Goal: Book appointment/travel/reservation

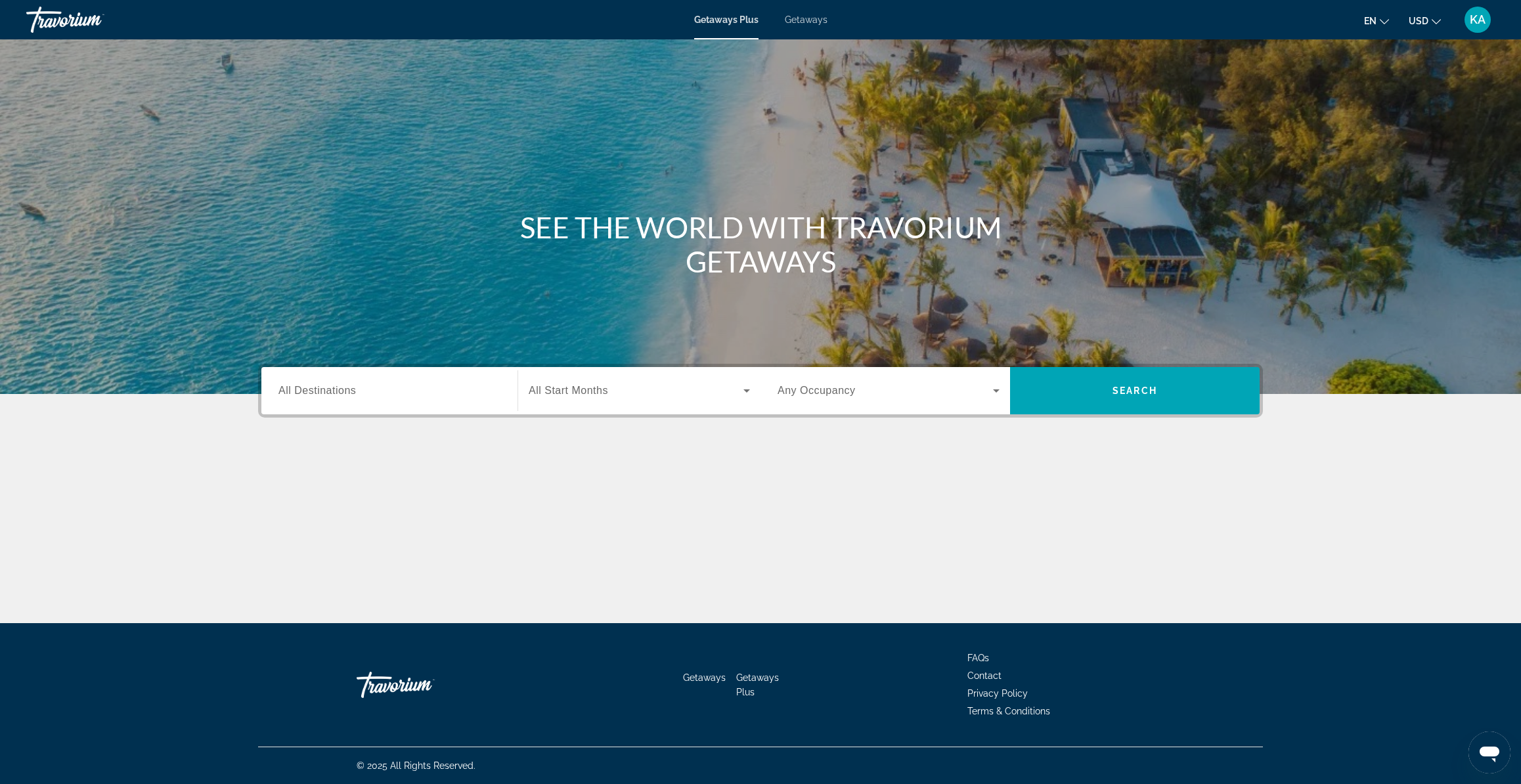
click at [799, 20] on span "Getaways" at bounding box center [806, 19] width 42 height 11
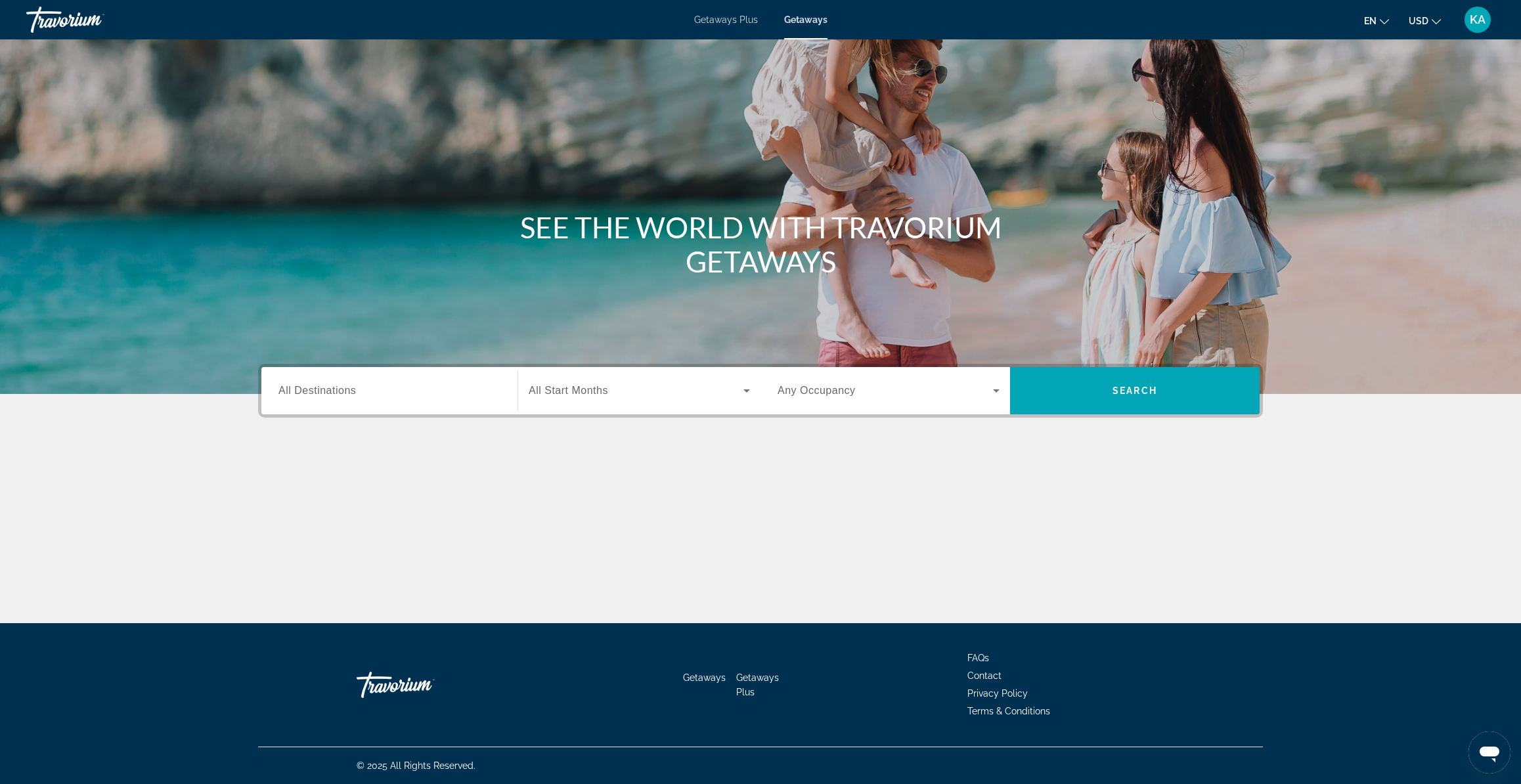
click at [302, 396] on input "Destination All Destinations" at bounding box center [390, 392] width 222 height 16
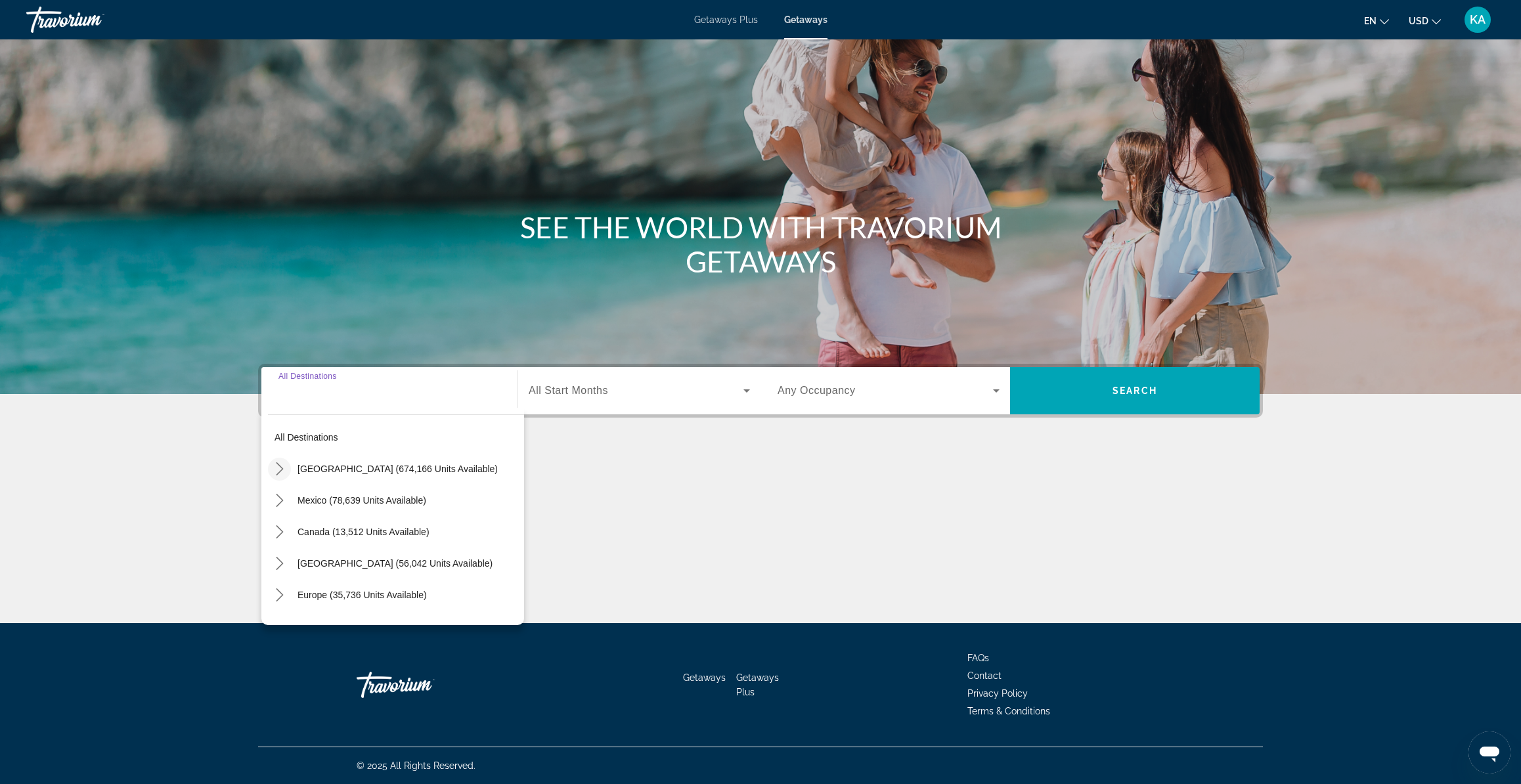
click at [278, 470] on icon "Toggle United States (674,166 units available) submenu" at bounding box center [279, 469] width 13 height 13
click at [313, 564] on span "[US_STATE] (77,597 units available)" at bounding box center [386, 563] width 151 height 11
type input "**********"
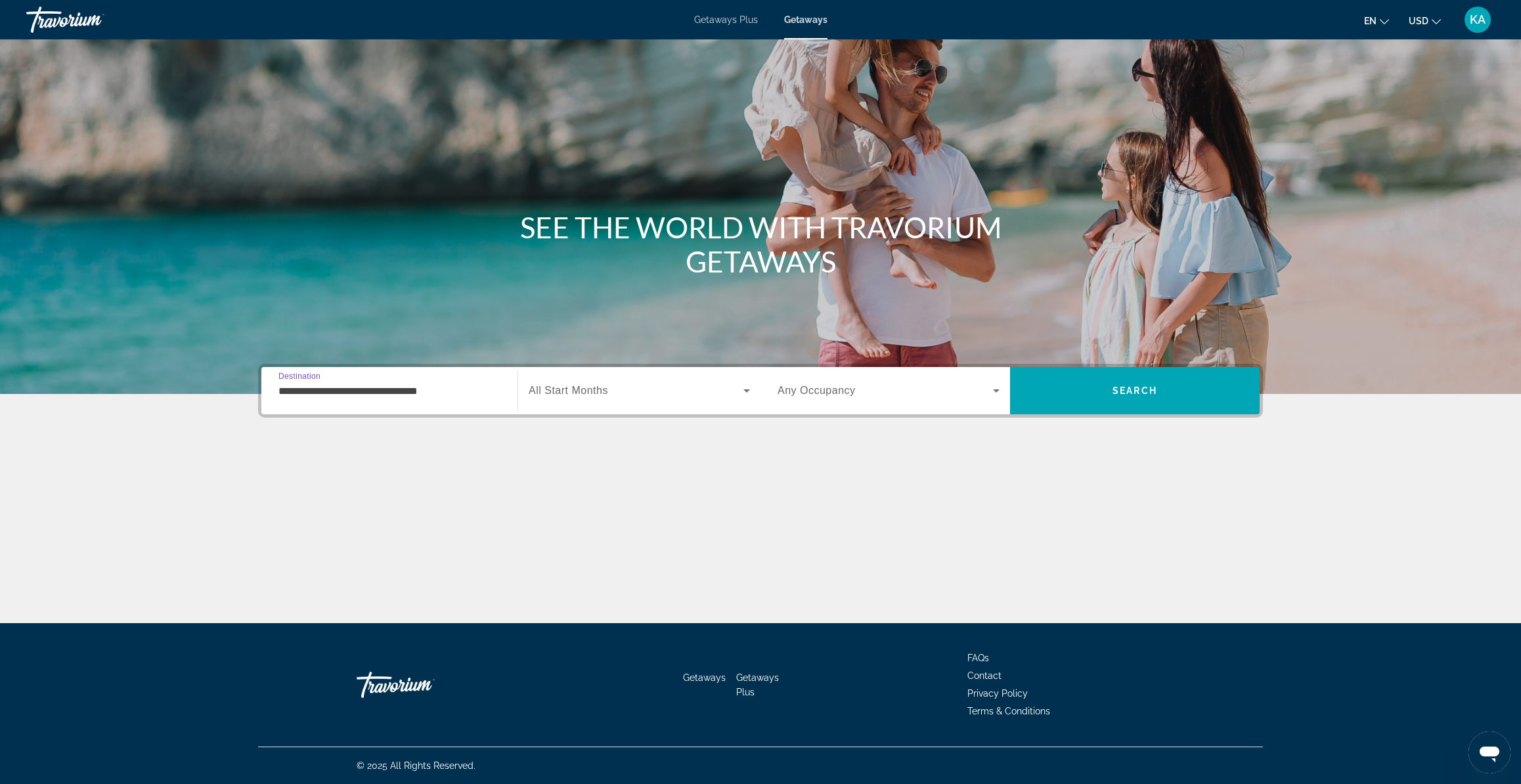
click at [592, 394] on span "All Start Months" at bounding box center [568, 390] width 79 height 12
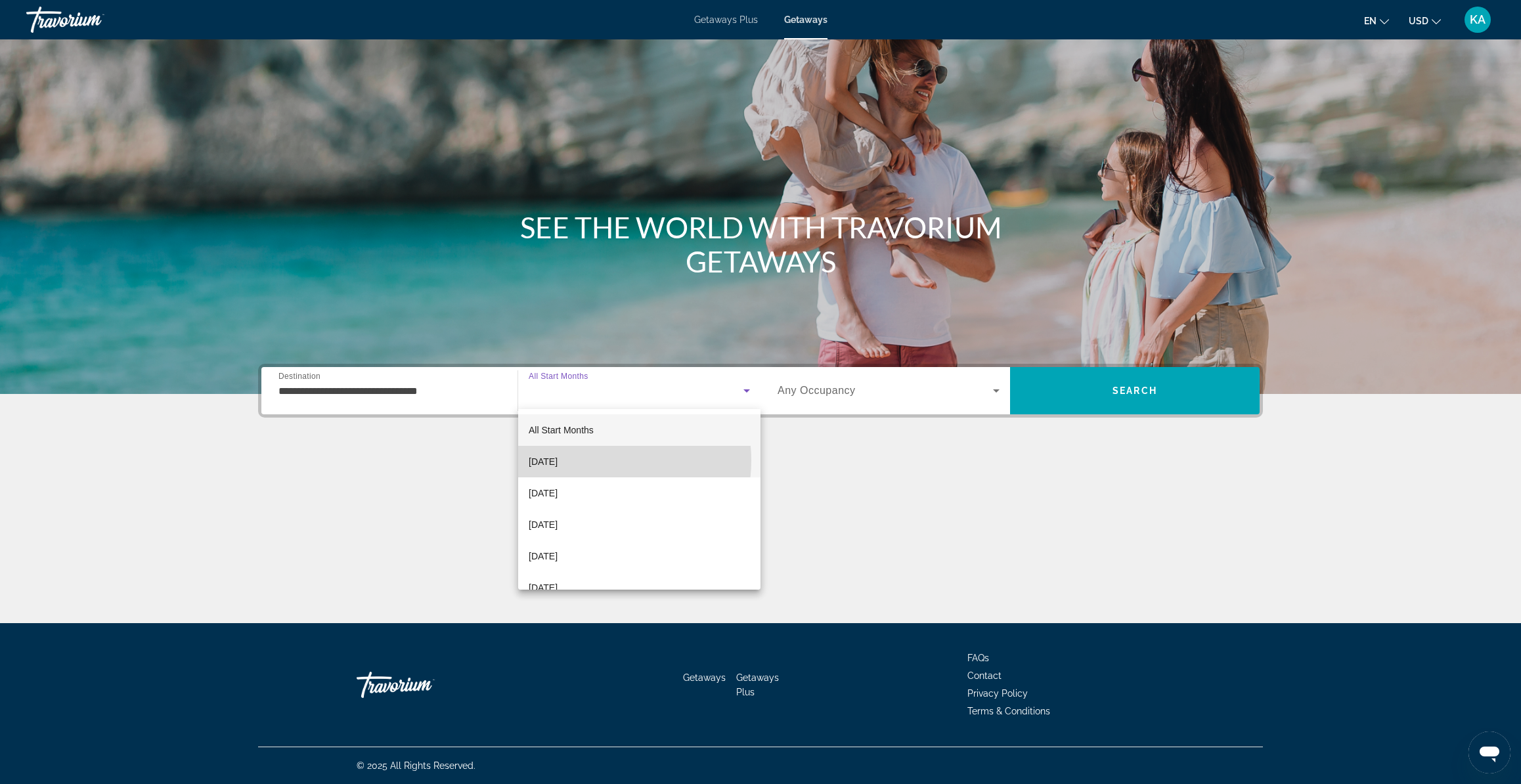
click at [597, 460] on mat-option "[DATE]" at bounding box center [639, 461] width 242 height 32
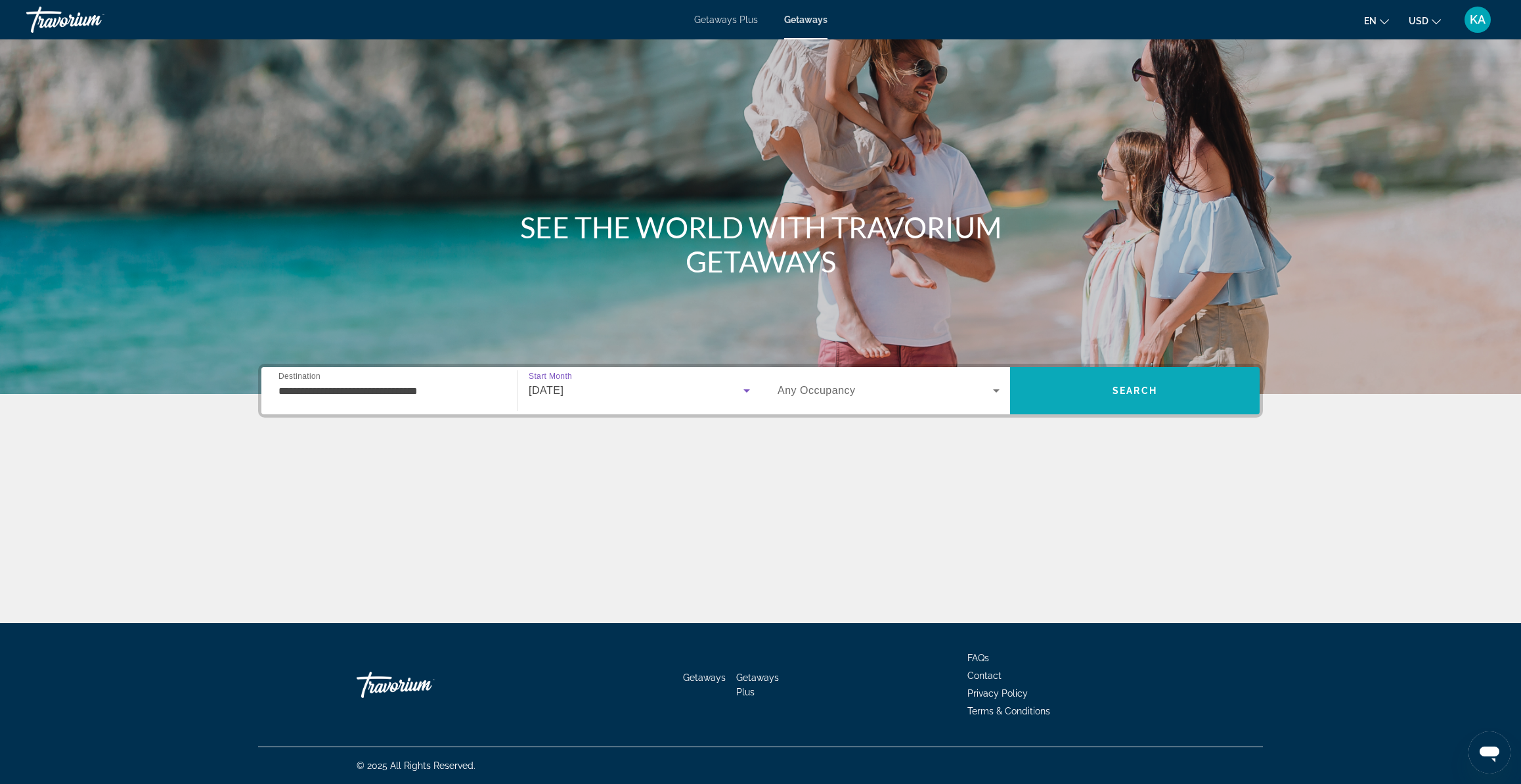
click at [1109, 393] on span "Search" at bounding box center [1134, 391] width 250 height 32
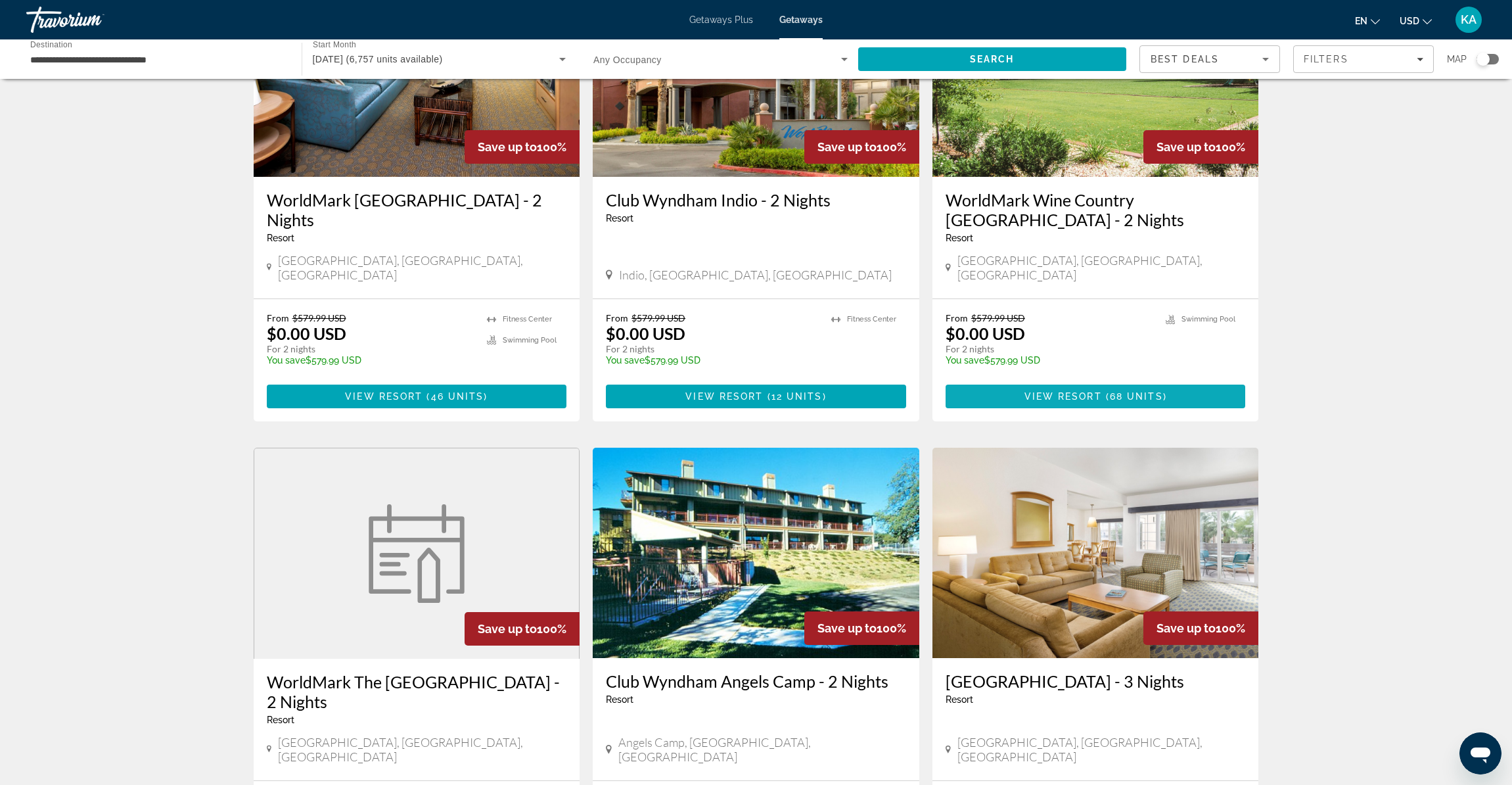
scroll to position [1238, 0]
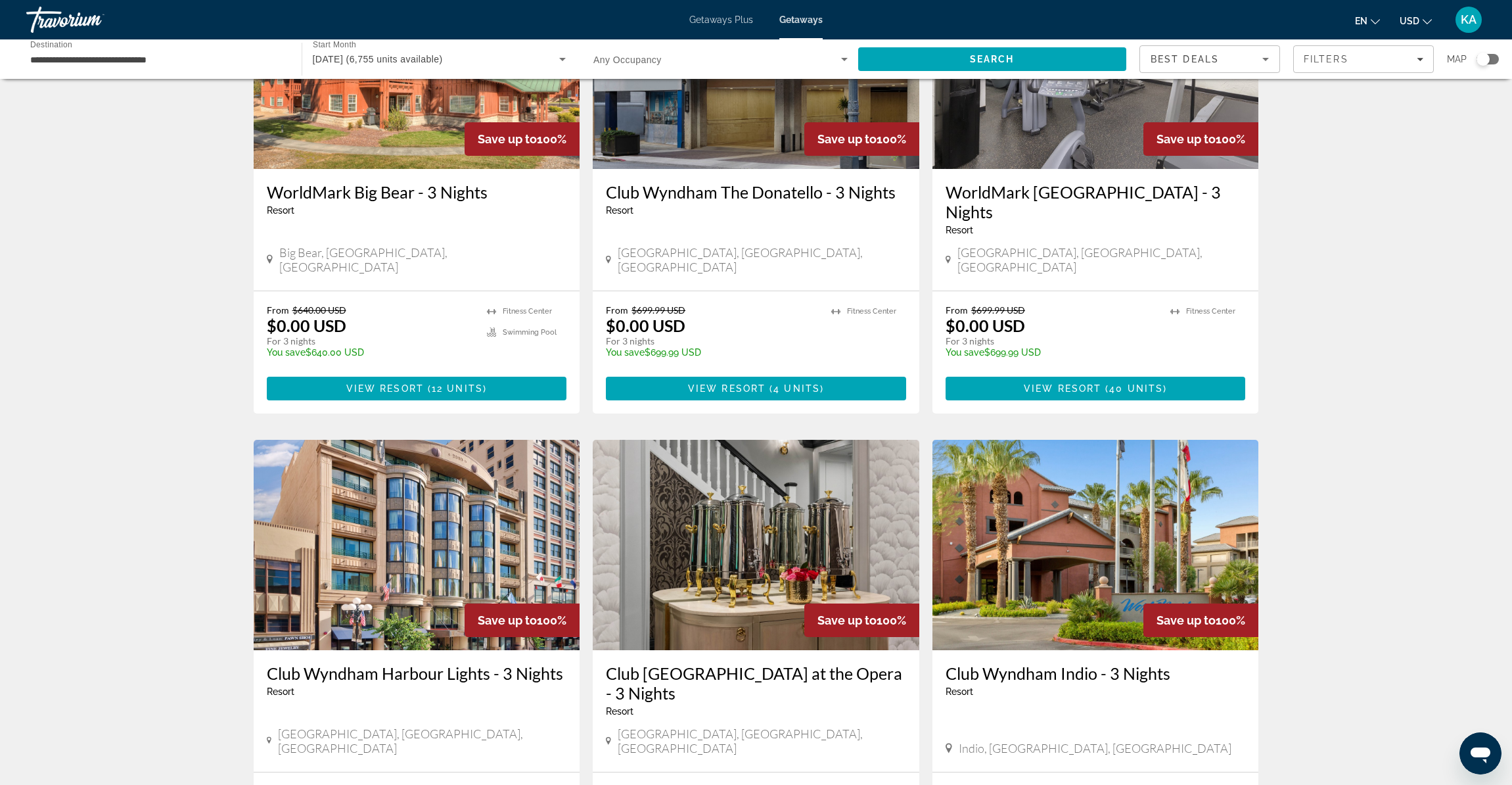
scroll to position [799, 0]
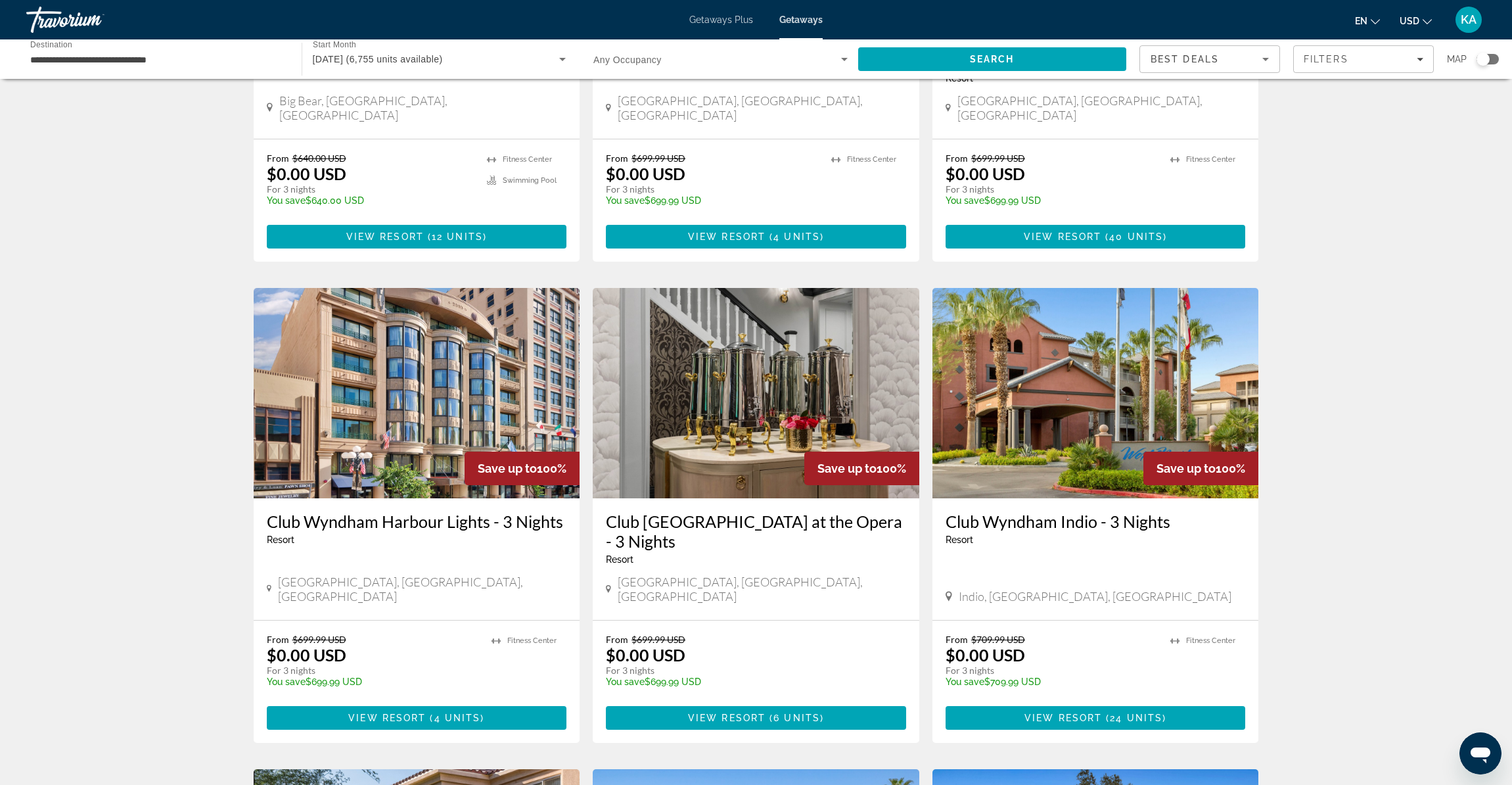
click at [811, 337] on img "Main content" at bounding box center [755, 393] width 326 height 210
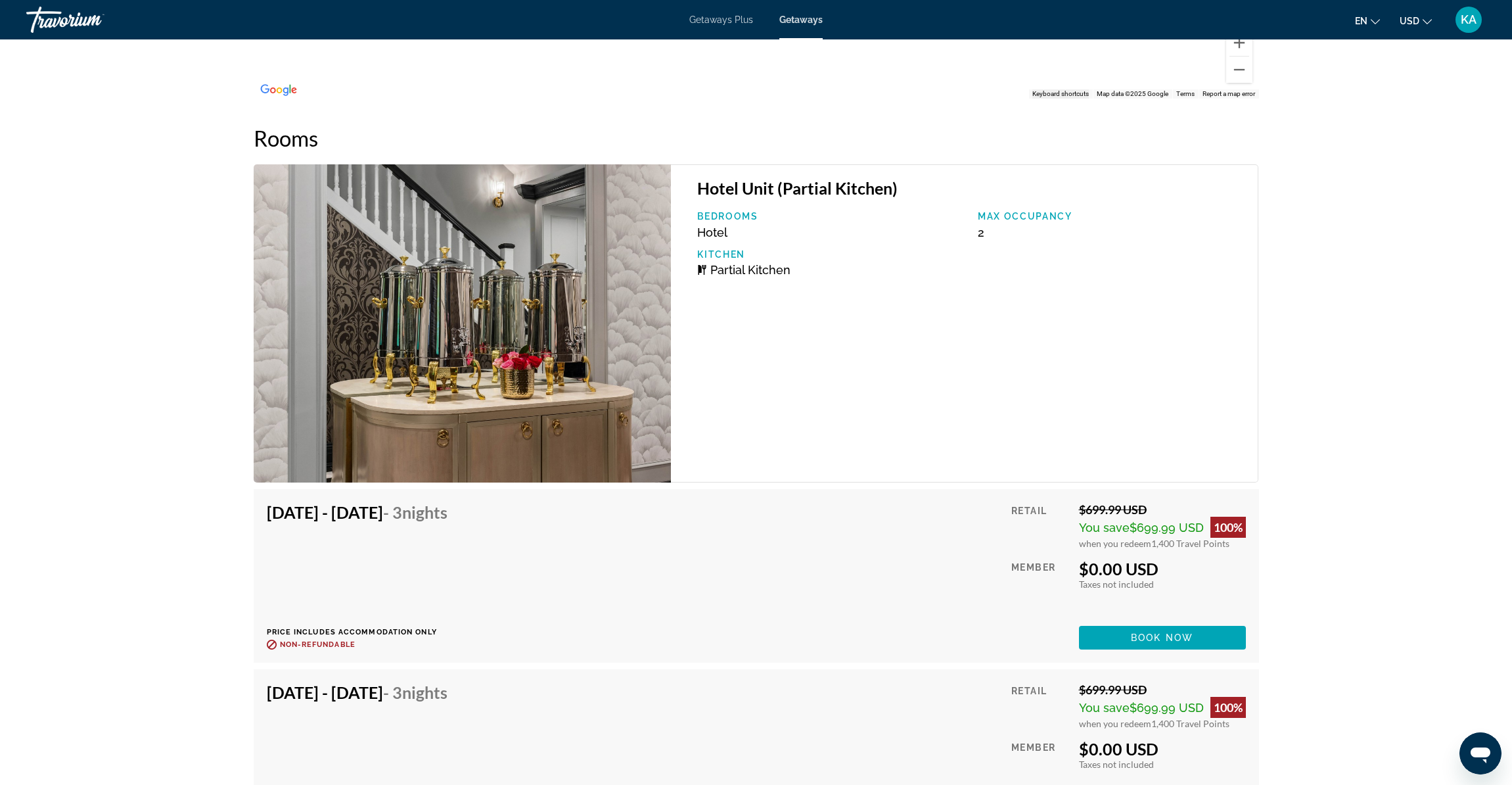
scroll to position [1941, 0]
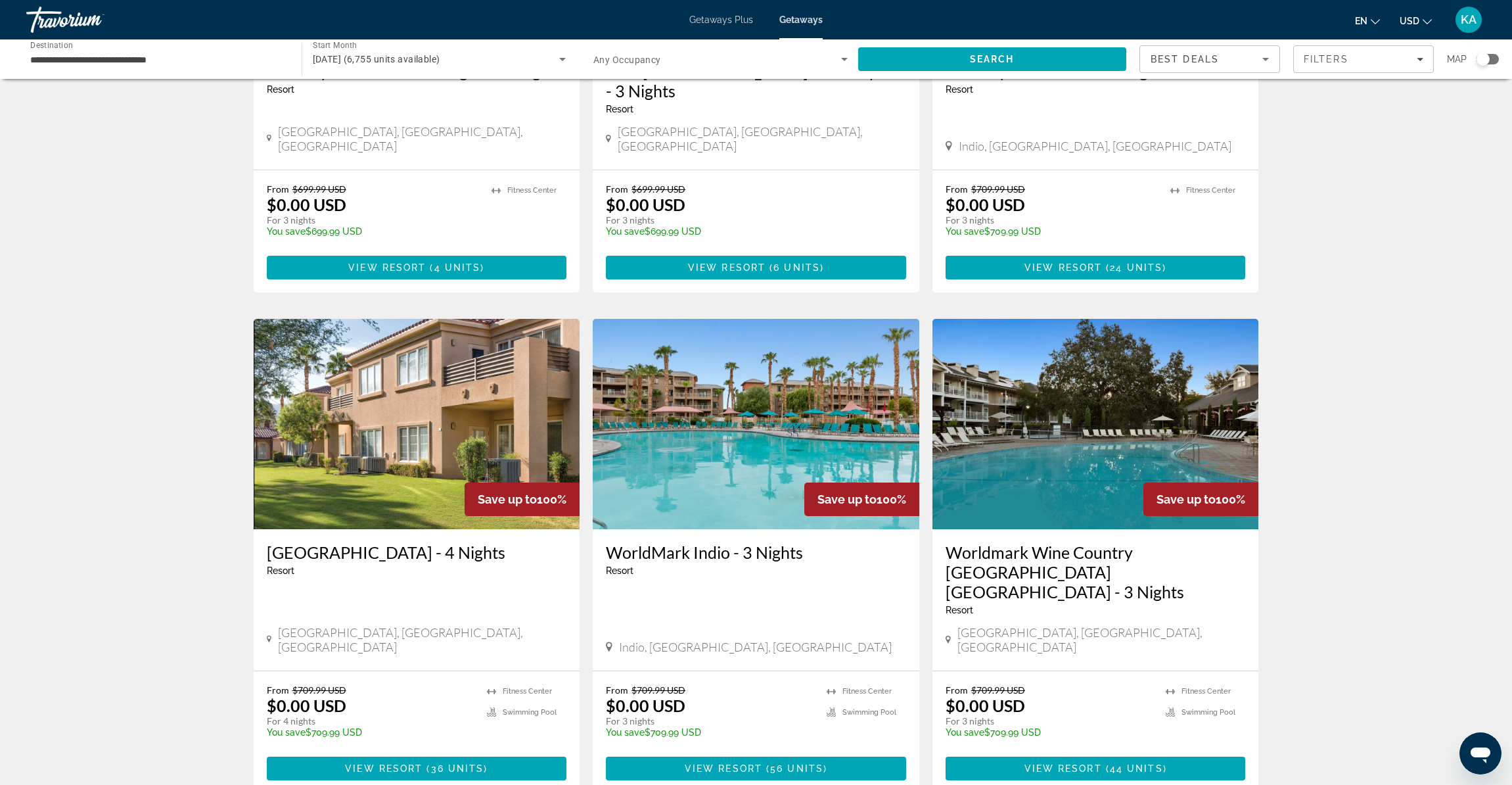
scroll to position [1401, 0]
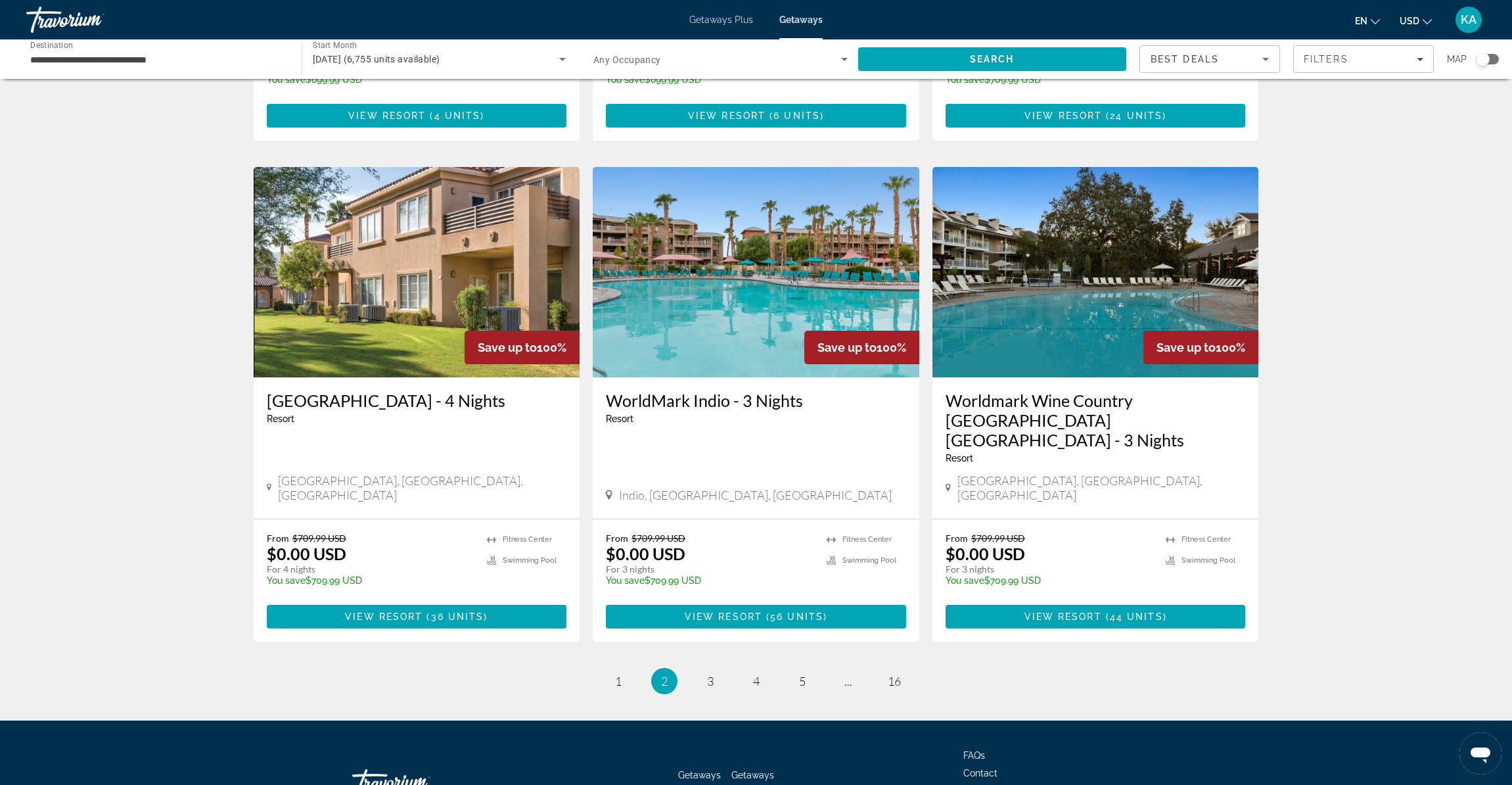
click at [81, 63] on input "**********" at bounding box center [157, 60] width 254 height 16
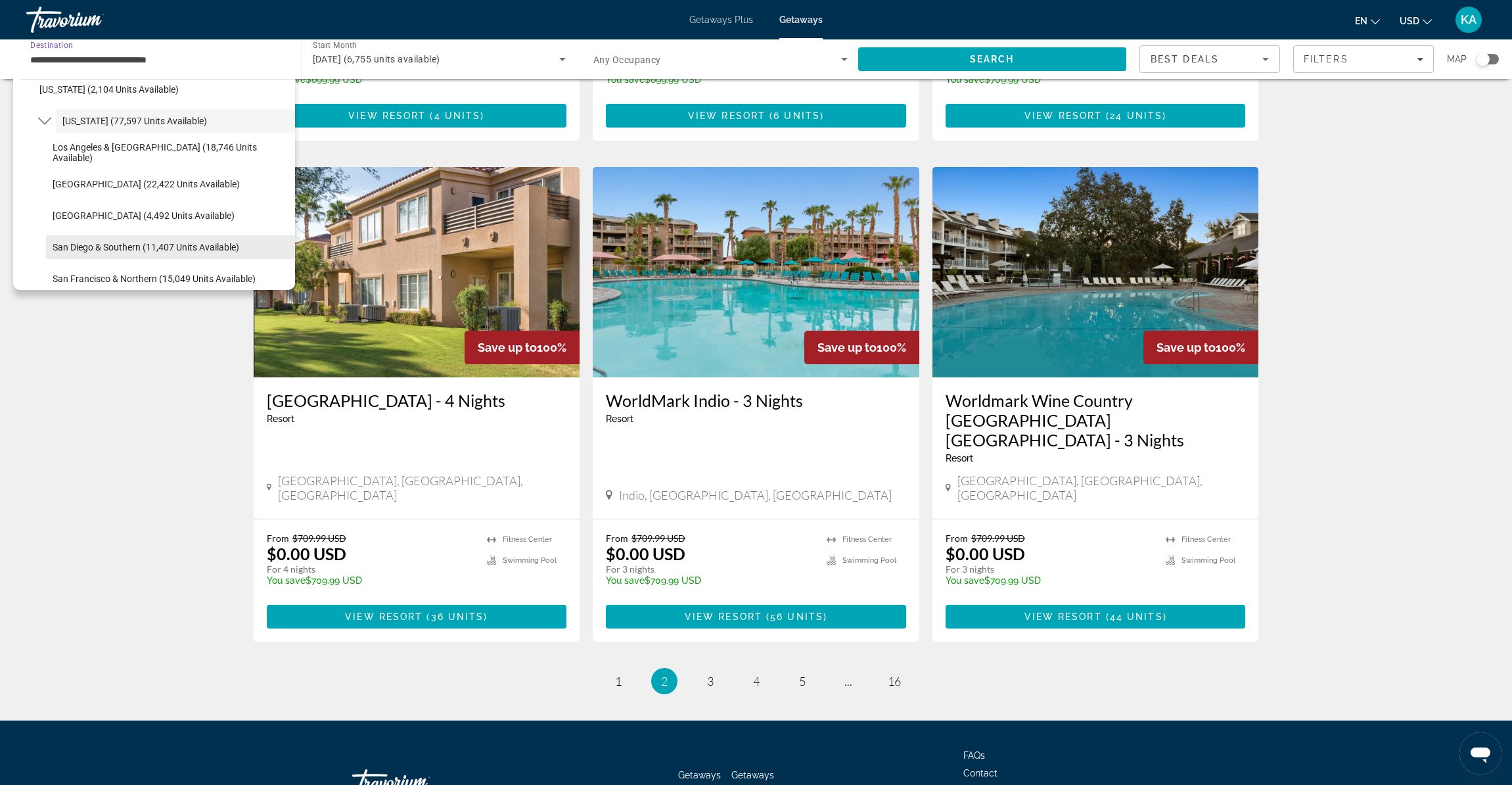
scroll to position [110, 0]
click at [146, 274] on span "San Francisco & Northern (15,049 units available)" at bounding box center [154, 276] width 203 height 11
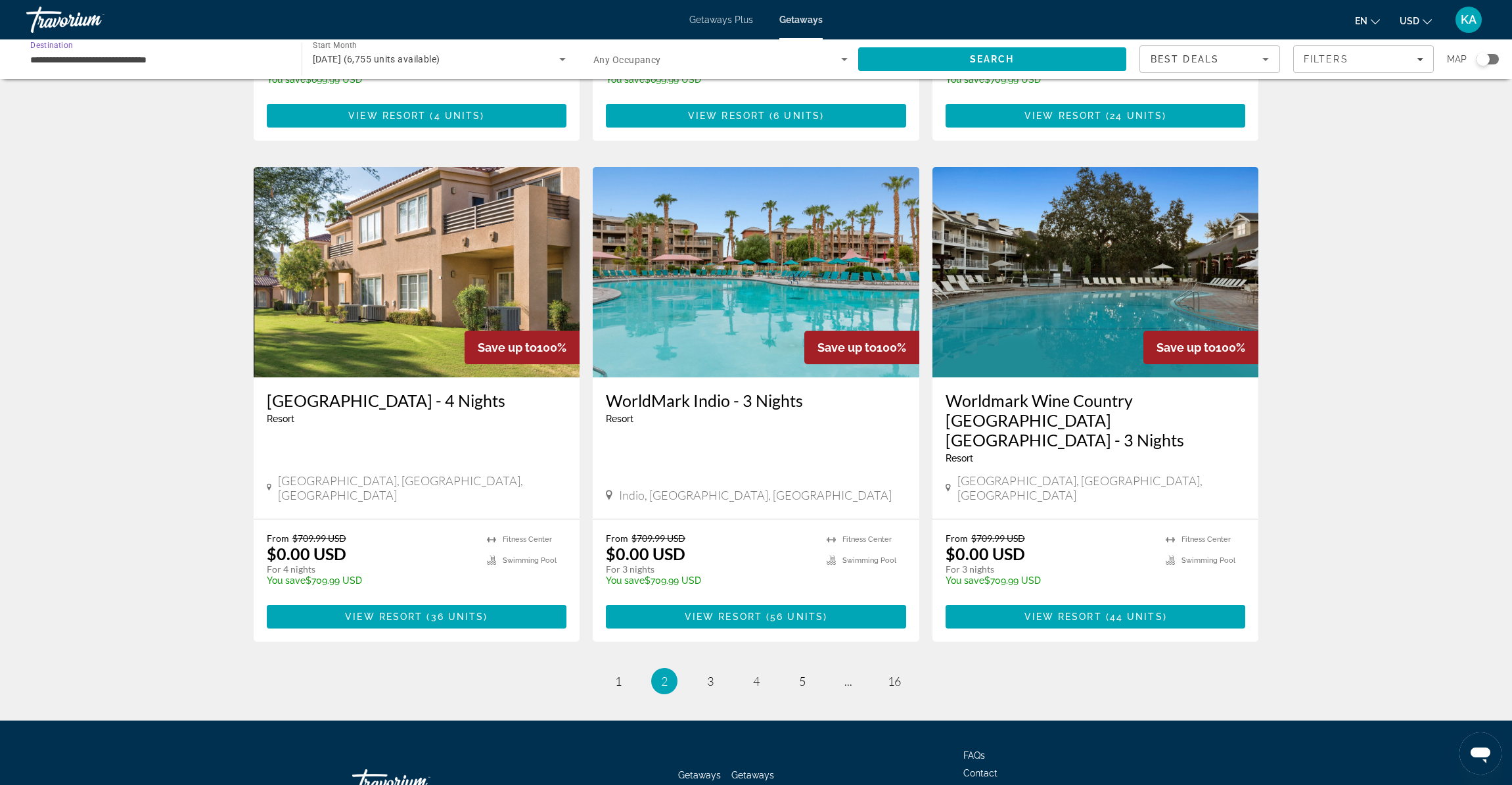
type input "**********"
click at [1116, 56] on span "Search" at bounding box center [992, 59] width 269 height 32
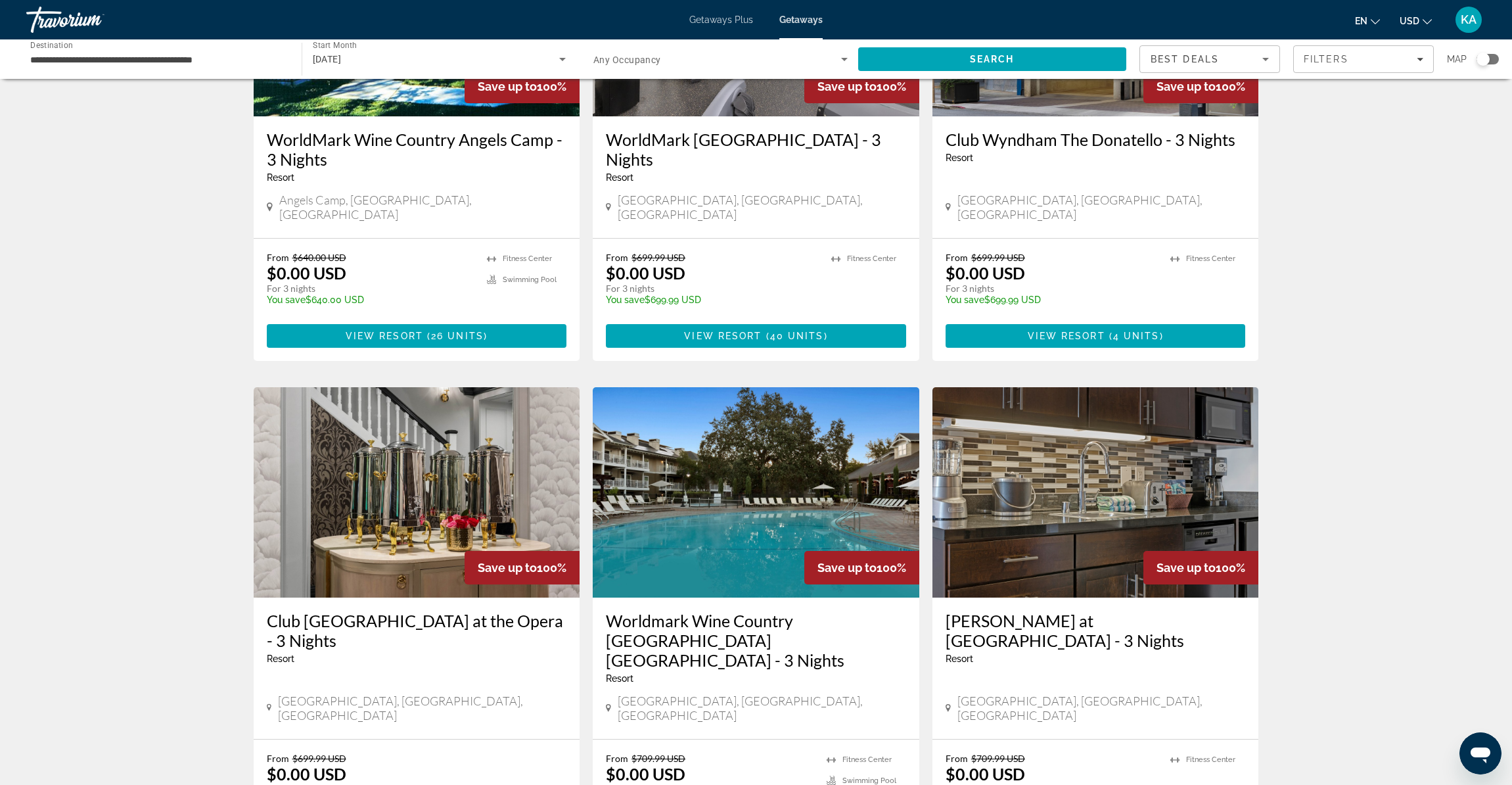
scroll to position [1421, 0]
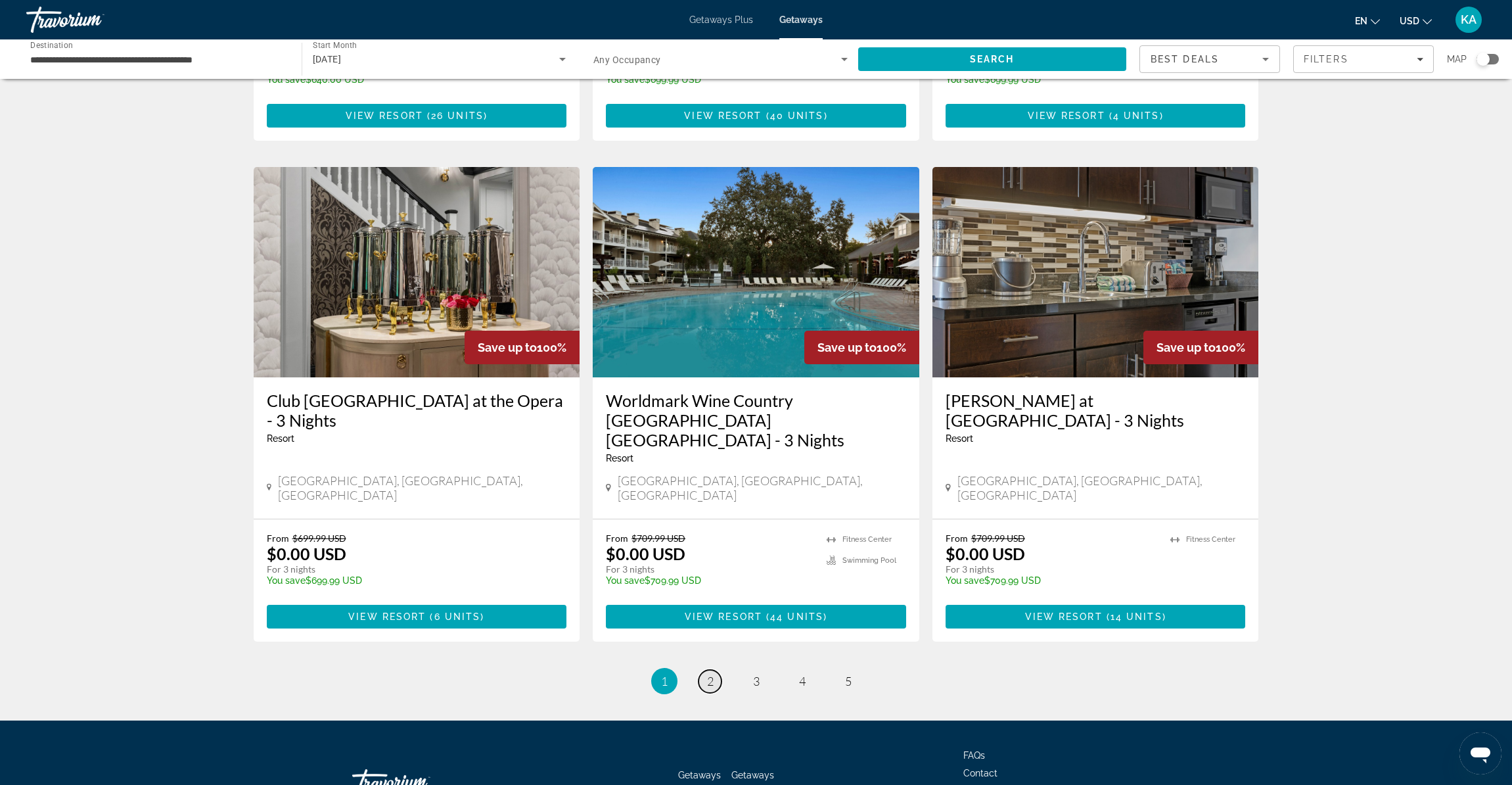
click at [710, 674] on span "2" at bounding box center [710, 681] width 6 height 14
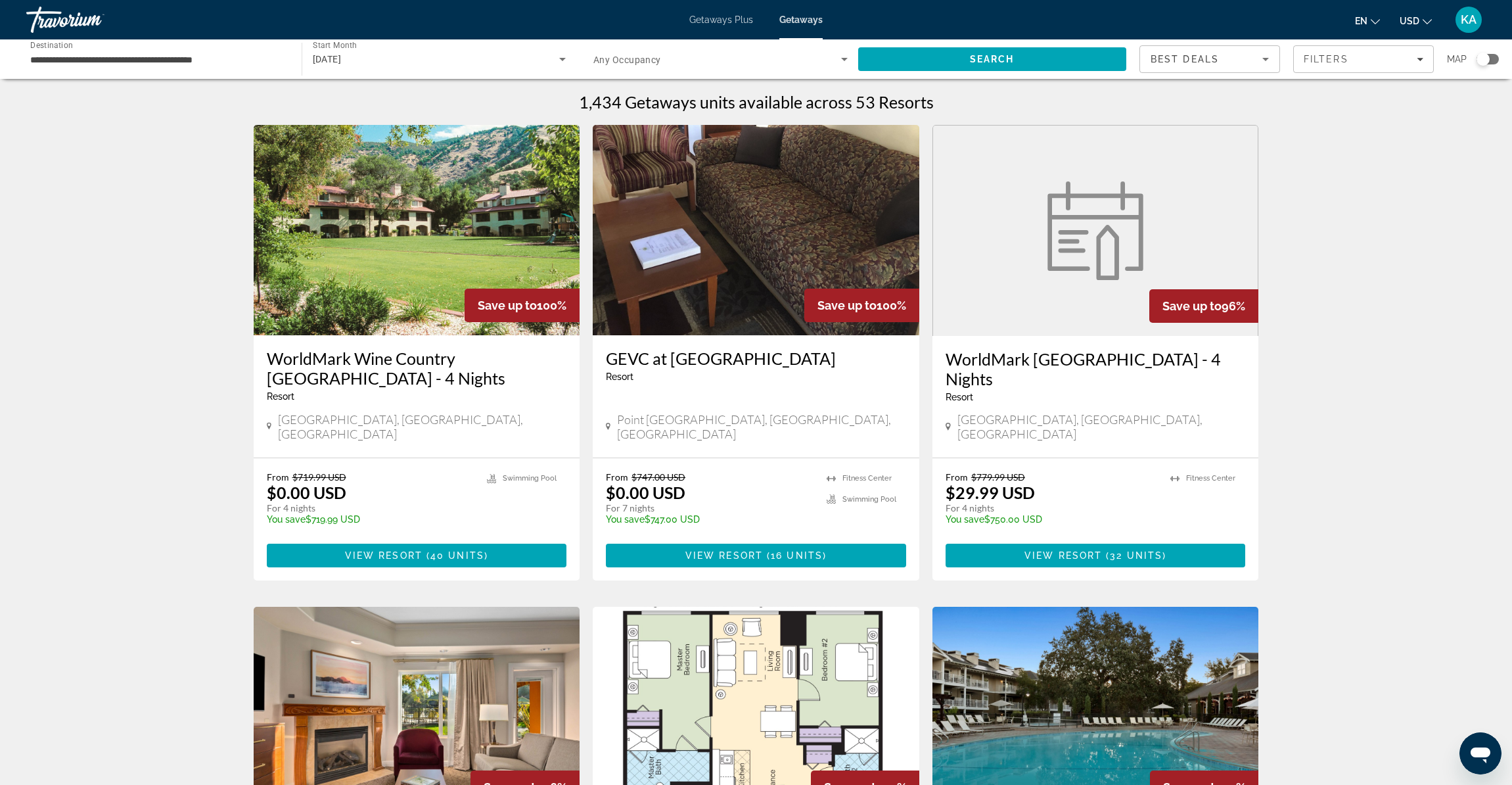
scroll to position [234, 0]
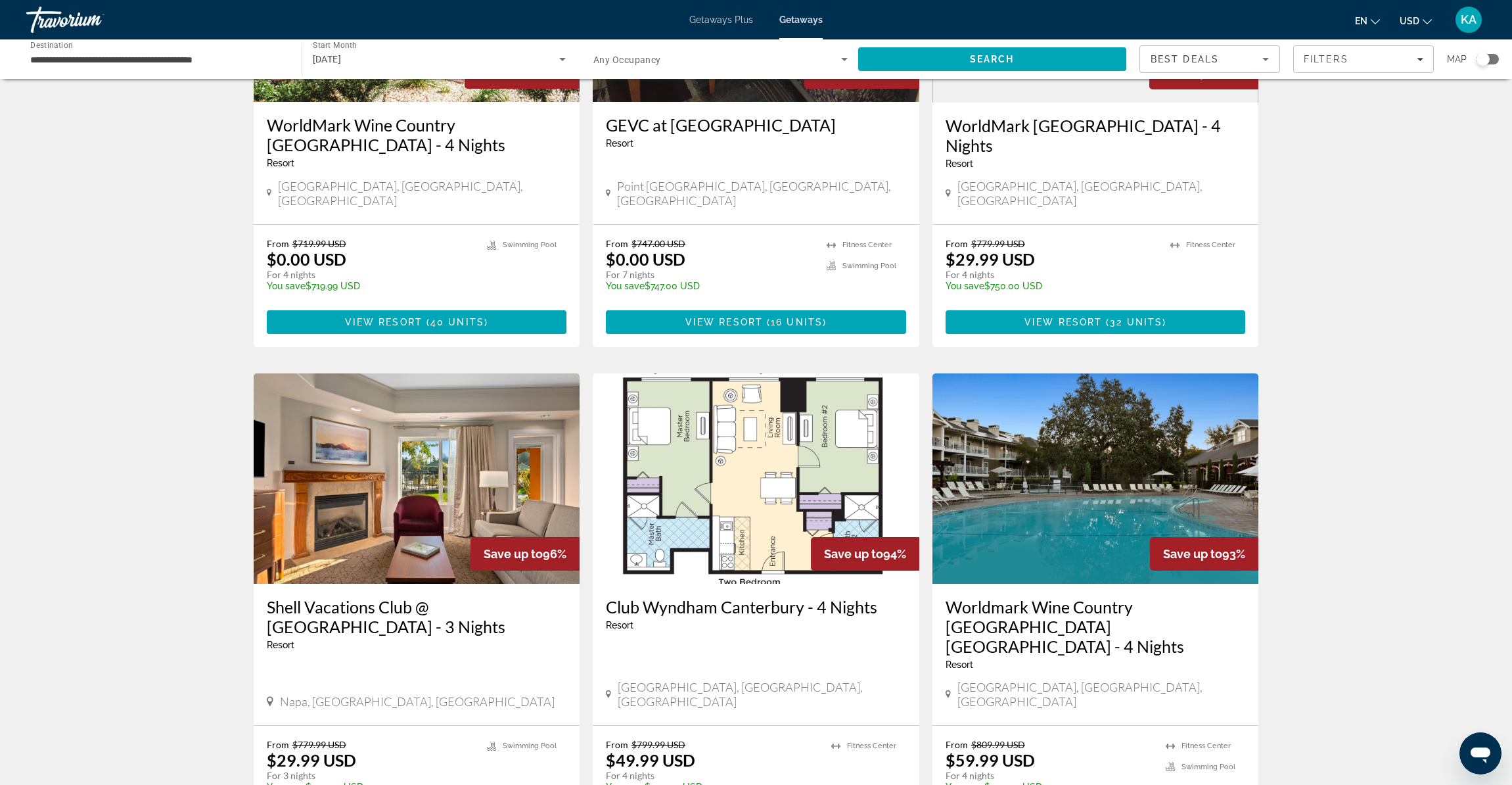
click at [491, 482] on img "Main content" at bounding box center [417, 479] width 326 height 210
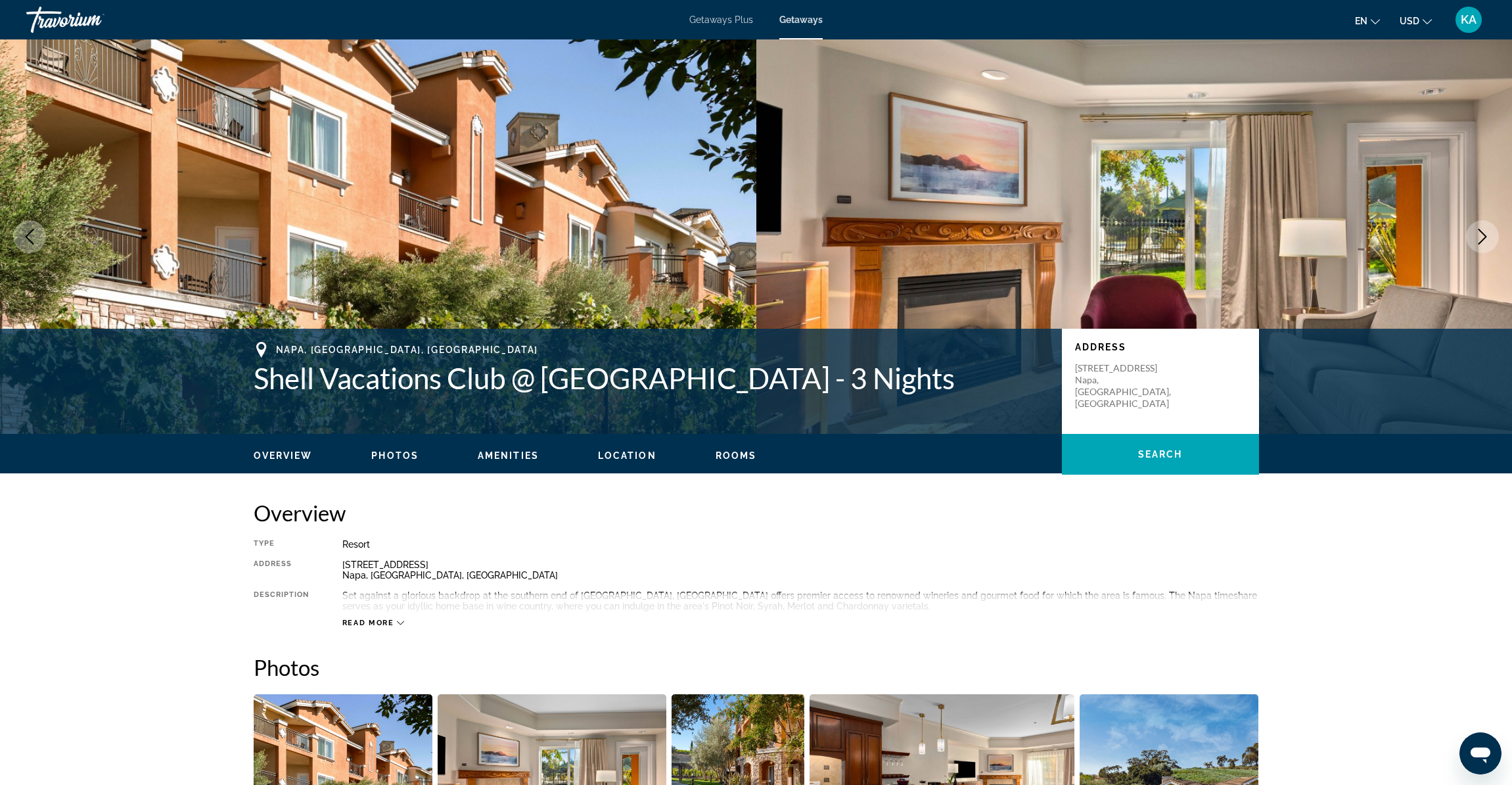
click at [1475, 235] on icon "Next image" at bounding box center [1482, 236] width 16 height 16
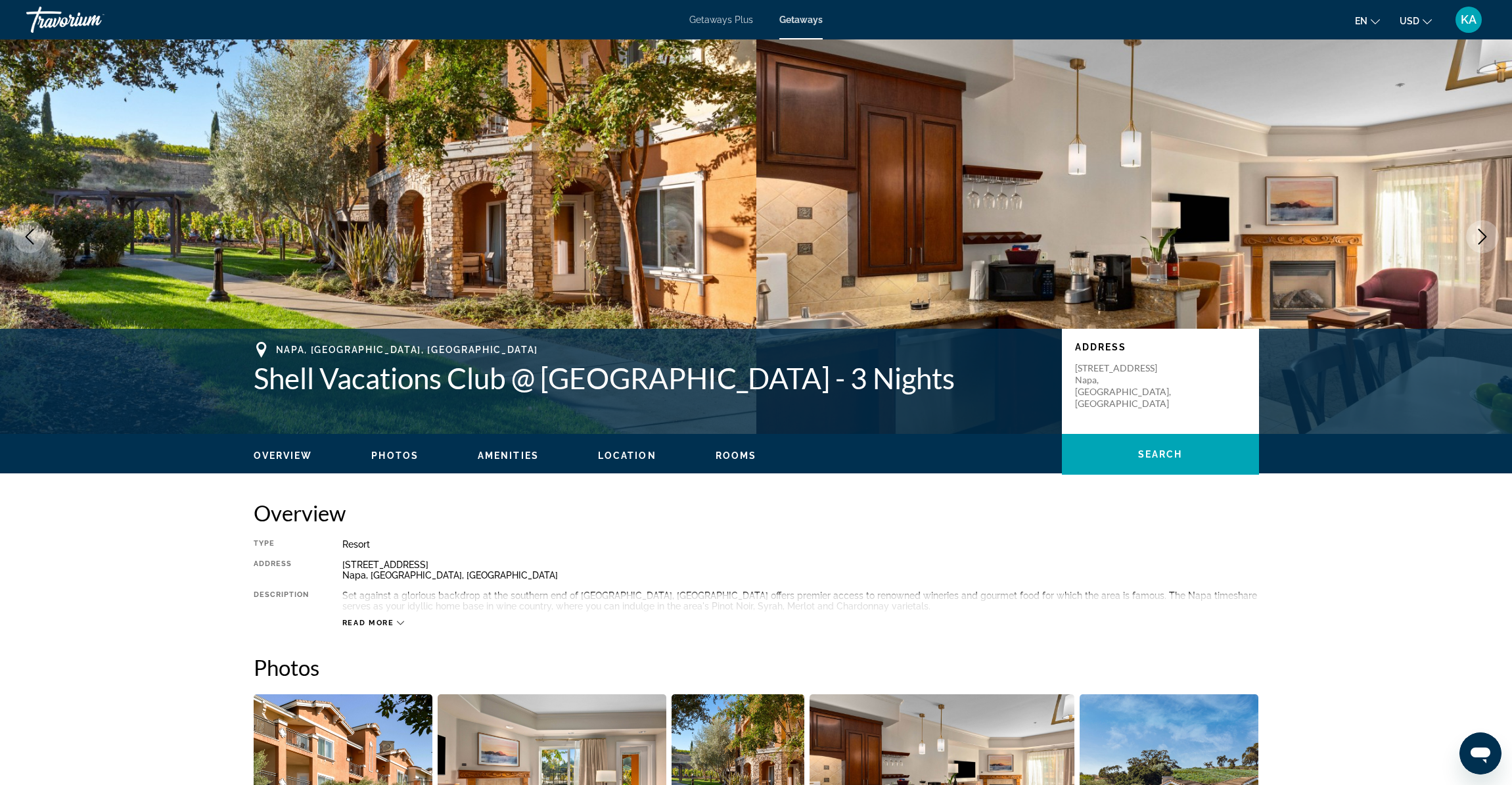
click at [1475, 235] on icon "Next image" at bounding box center [1482, 236] width 16 height 16
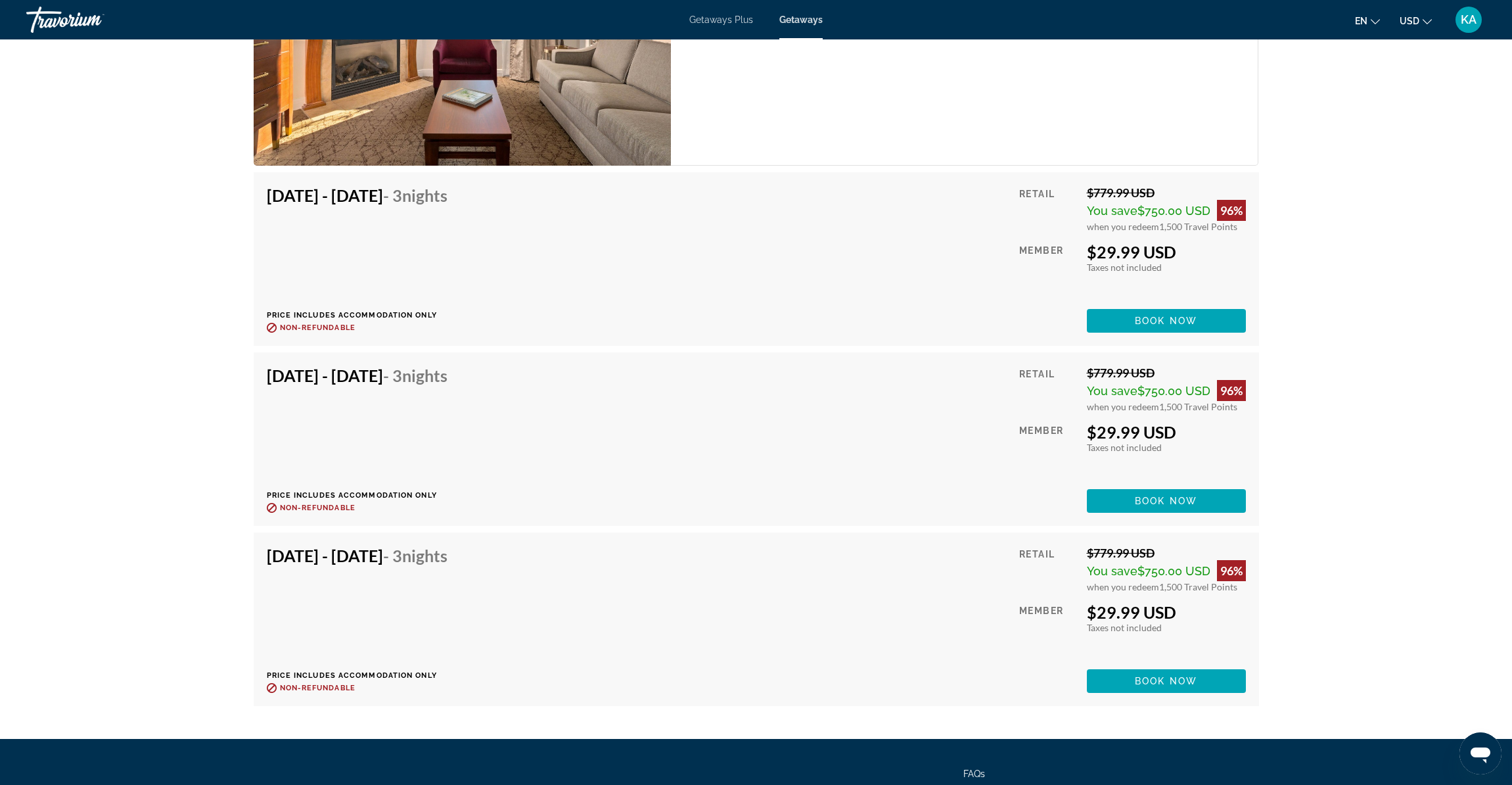
scroll to position [2166, 0]
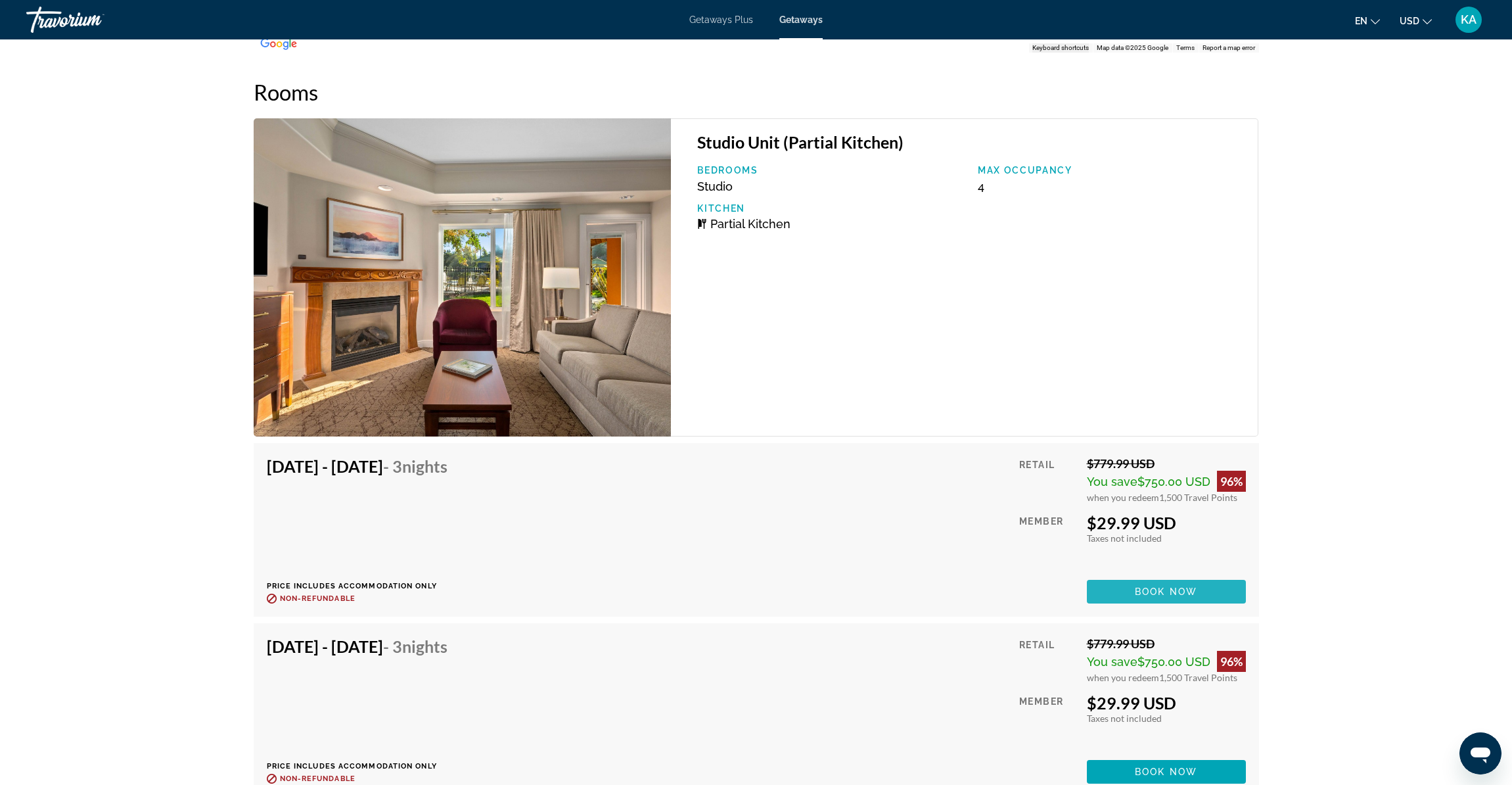
click at [1152, 586] on span "Book now" at bounding box center [1166, 591] width 63 height 11
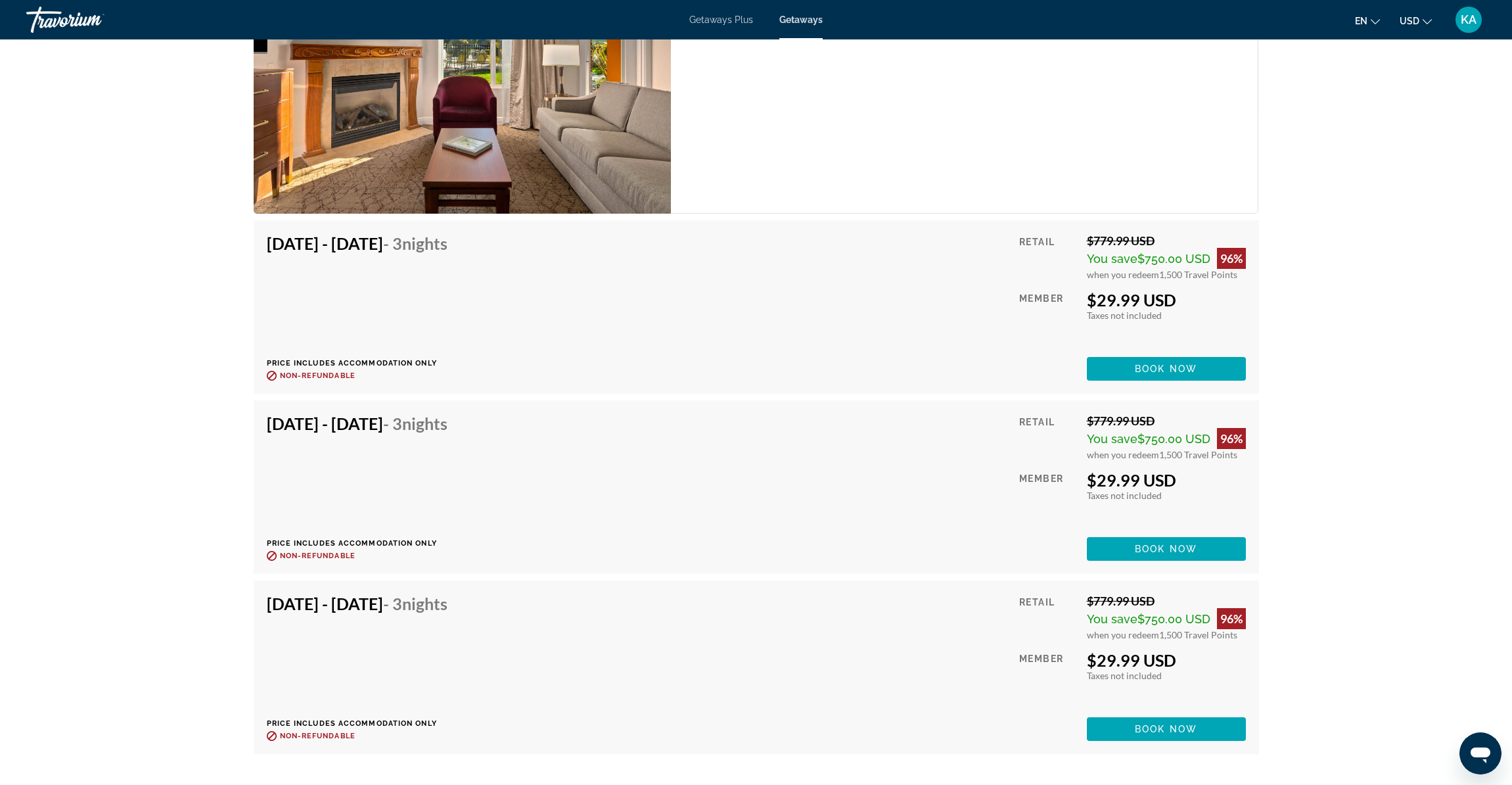
scroll to position [2537, 0]
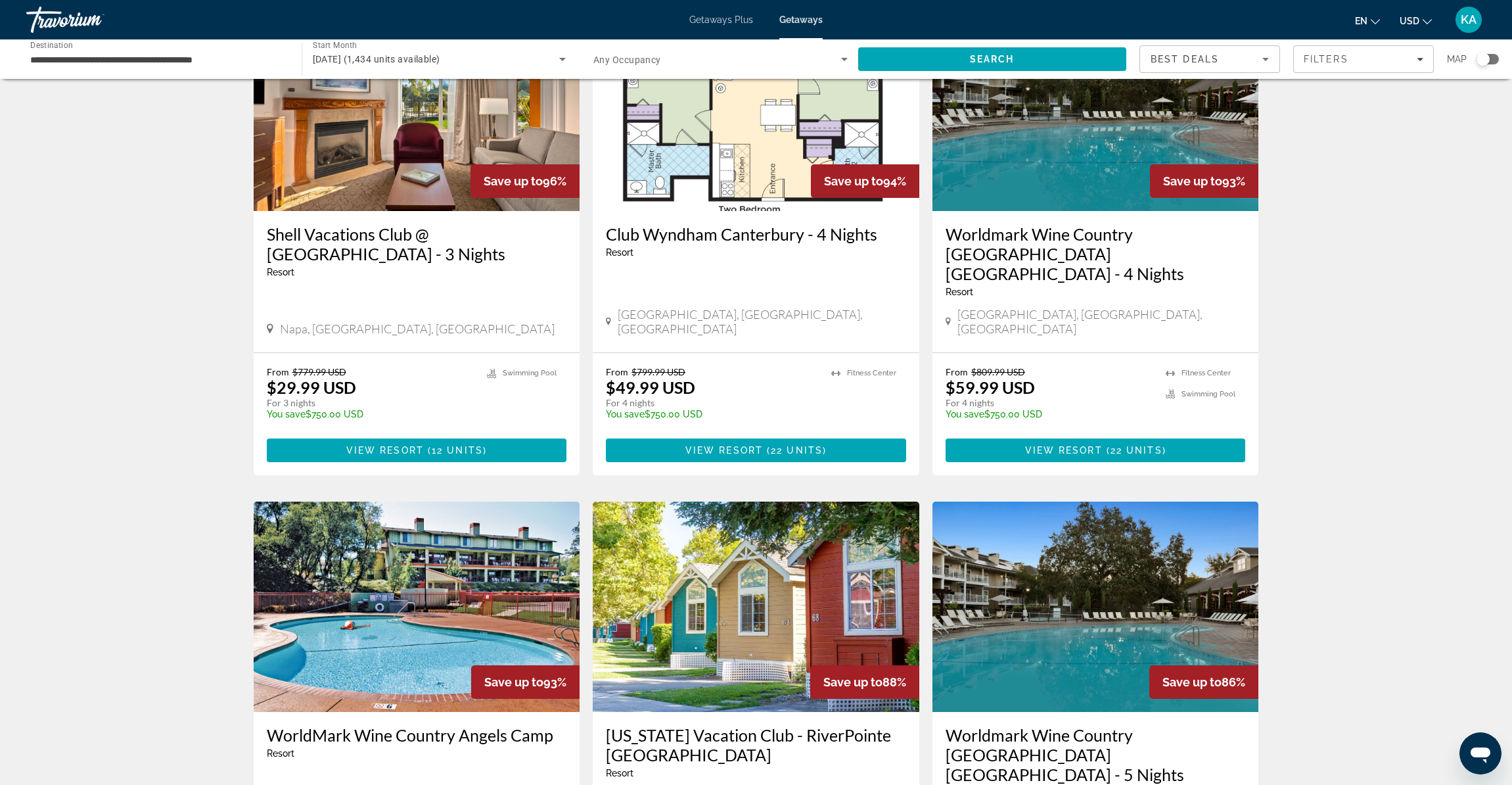
scroll to position [665, 0]
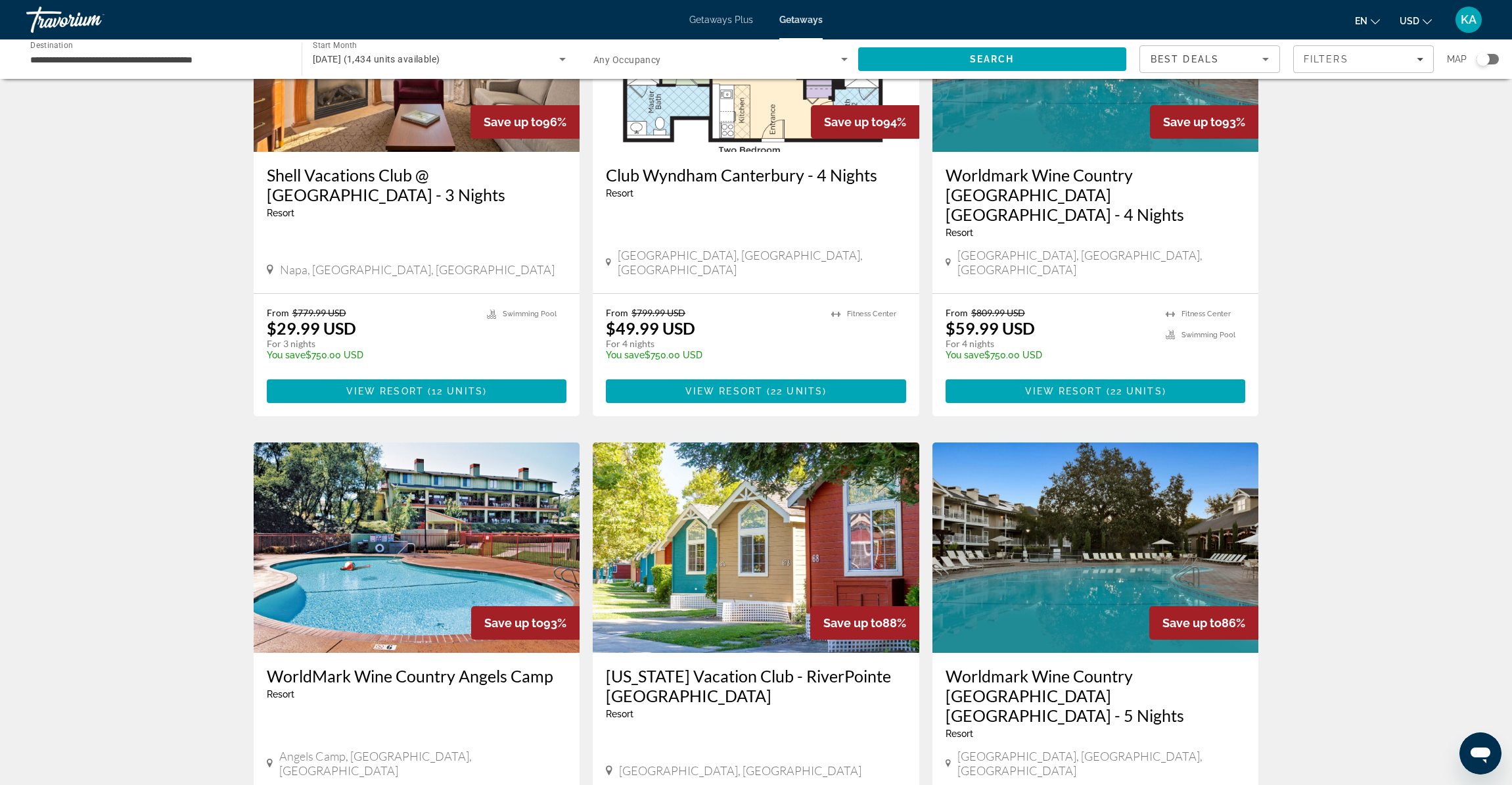
click at [752, 538] on img "Main content" at bounding box center [755, 548] width 326 height 210
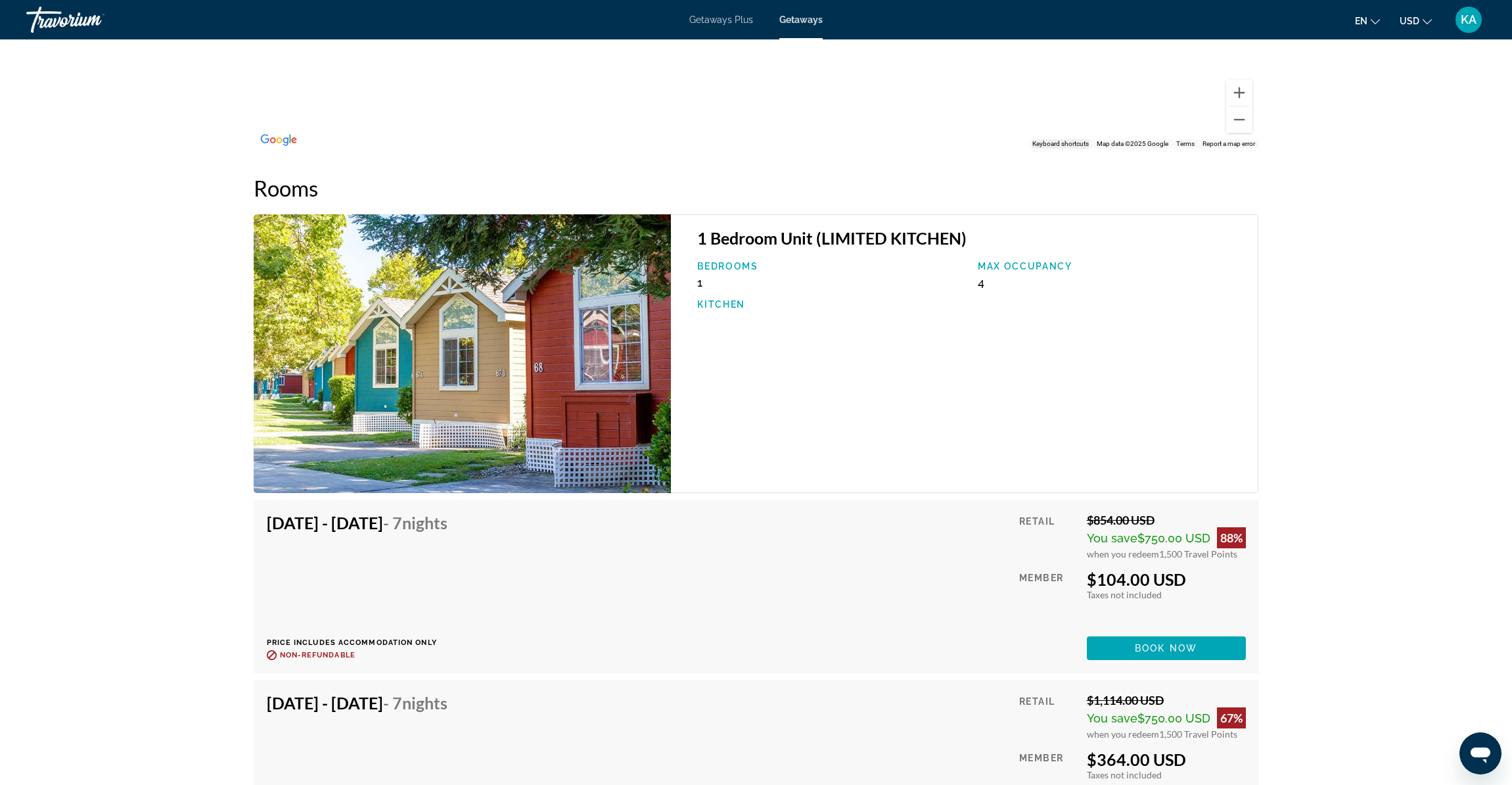
scroll to position [1749, 0]
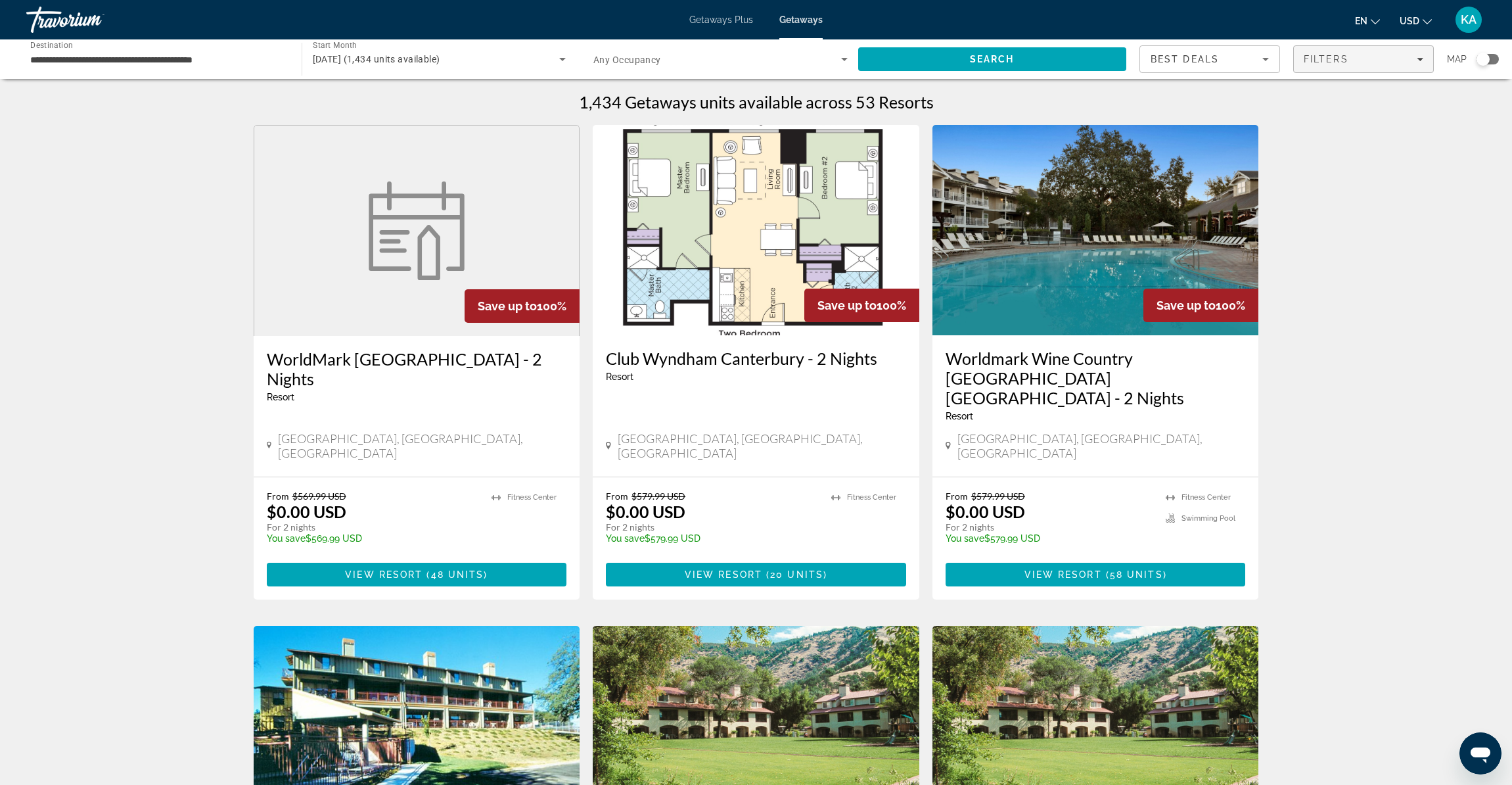
click at [1421, 56] on div "Filters" at bounding box center [1364, 59] width 120 height 11
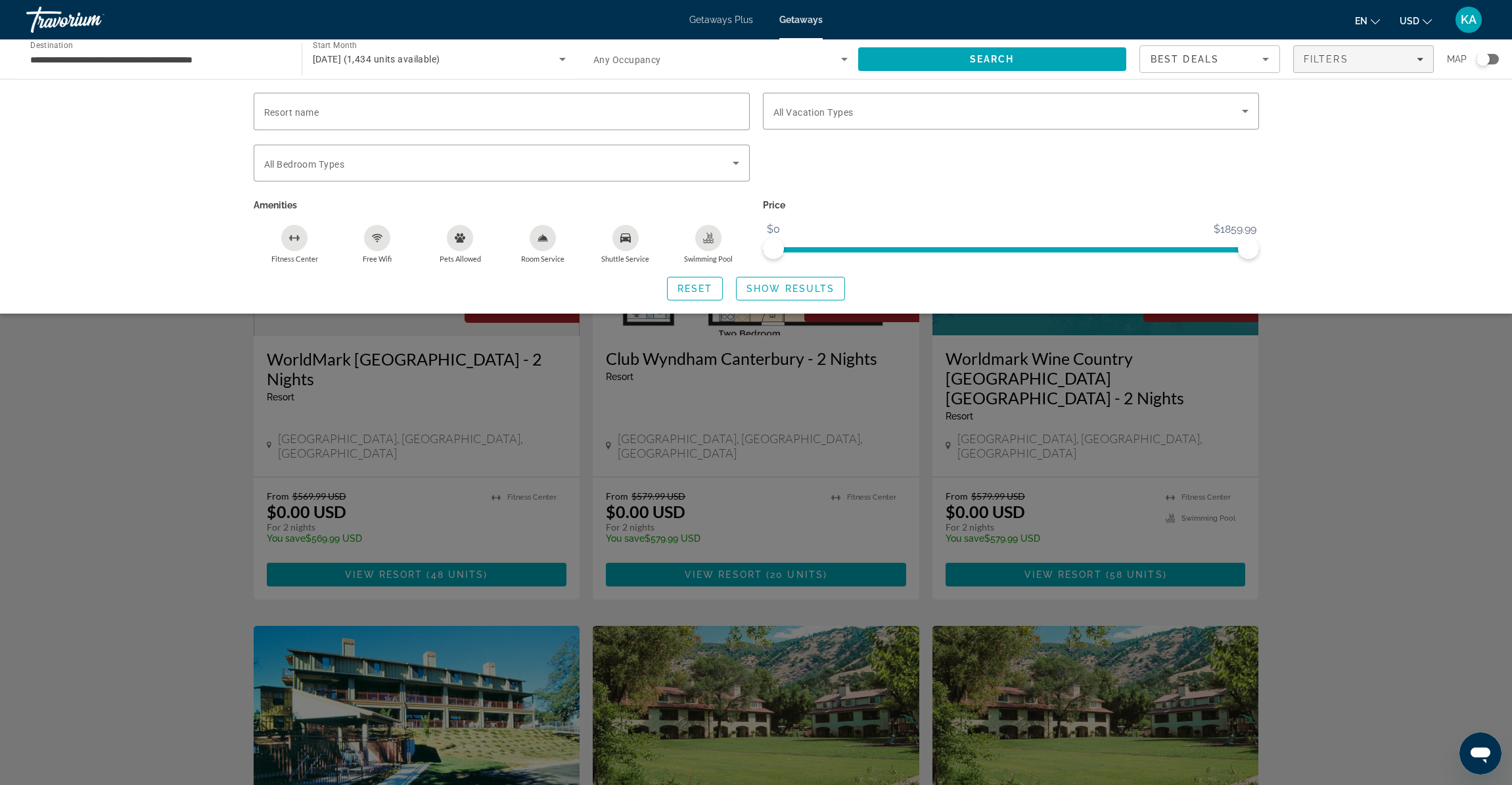
click at [712, 241] on icon "Swimming Pool" at bounding box center [708, 238] width 11 height 11
click at [761, 292] on span "Show Results" at bounding box center [791, 288] width 88 height 11
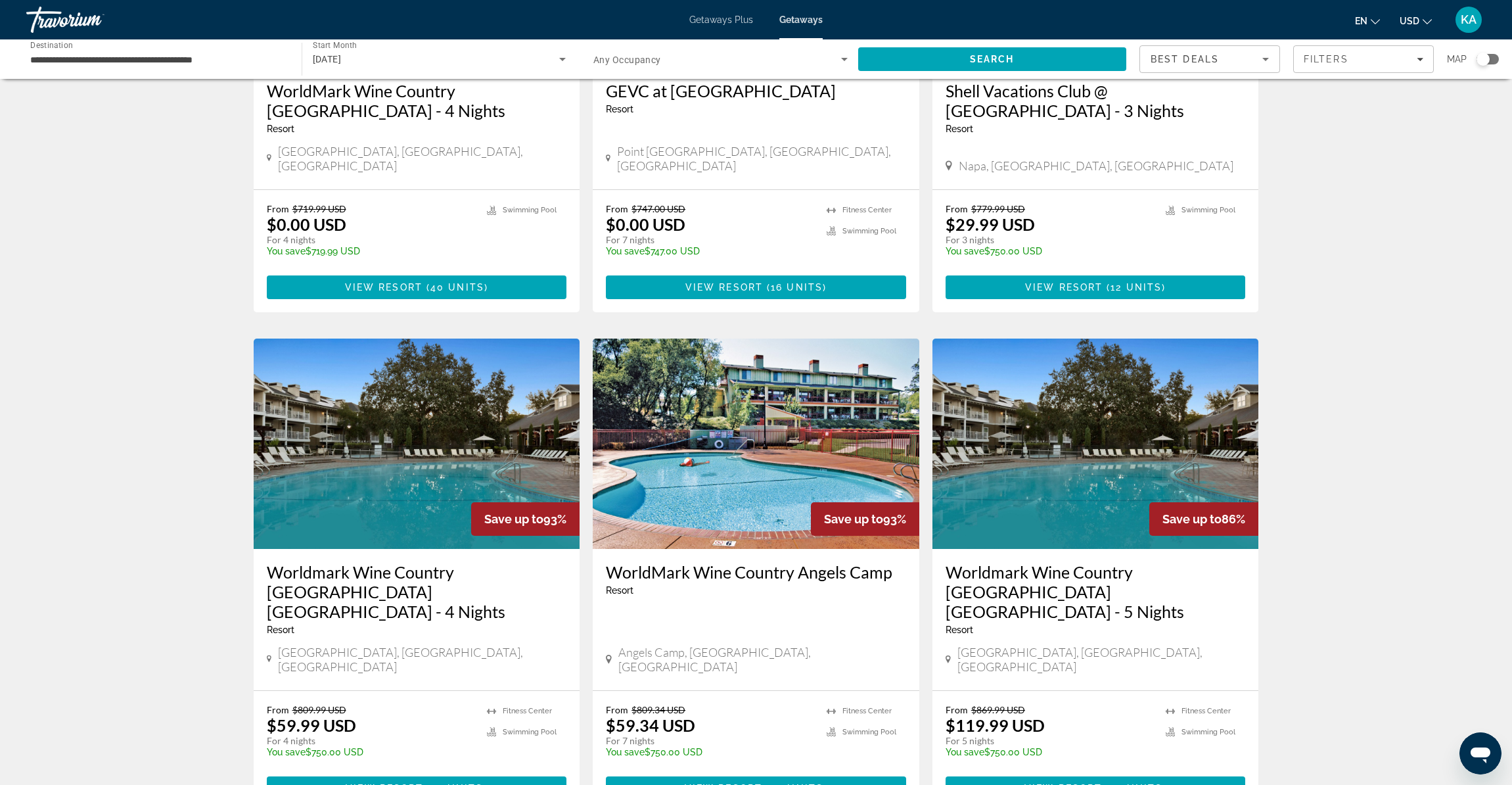
scroll to position [1367, 0]
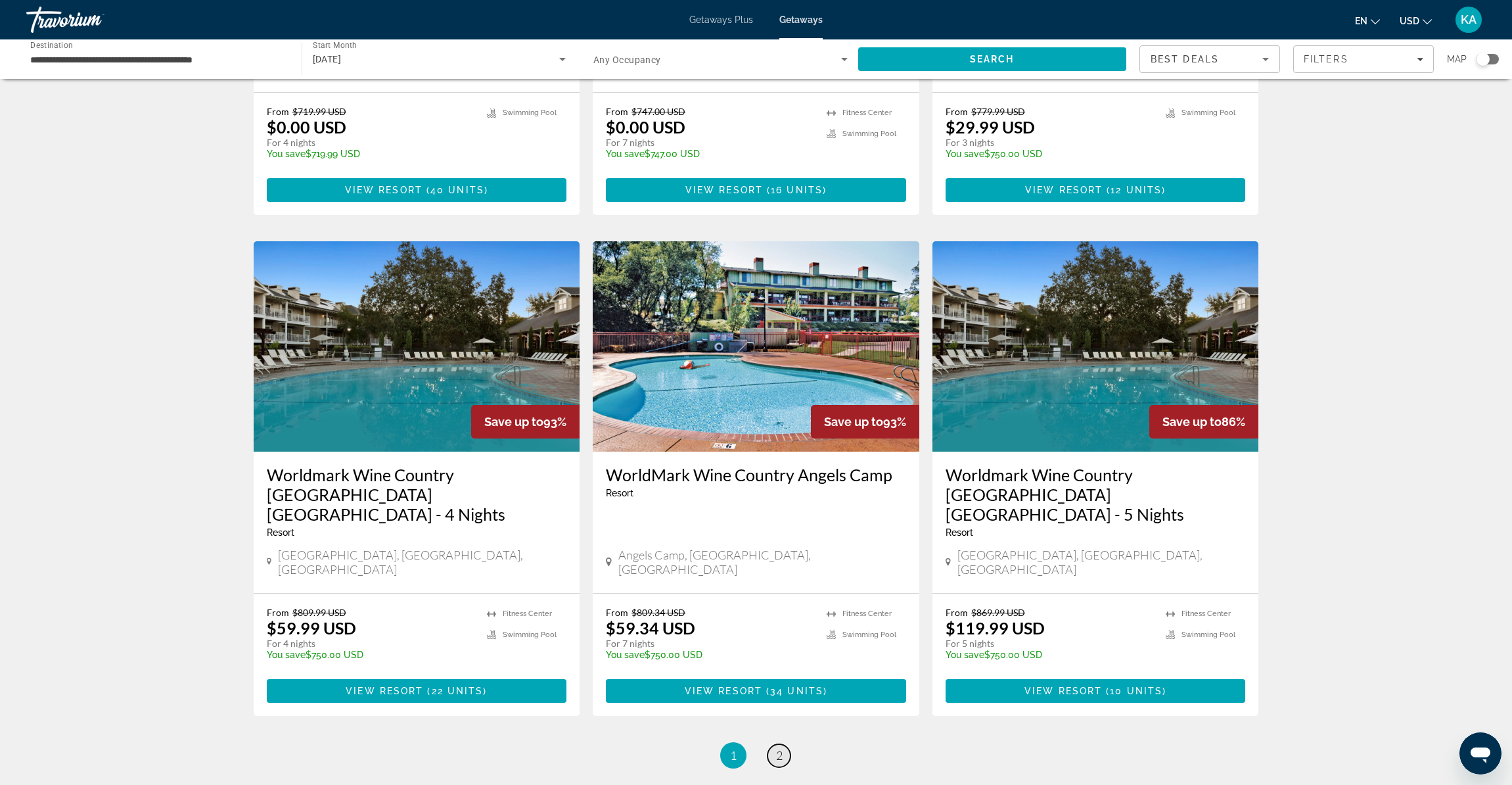
click at [781, 748] on span "2" at bounding box center [779, 755] width 6 height 14
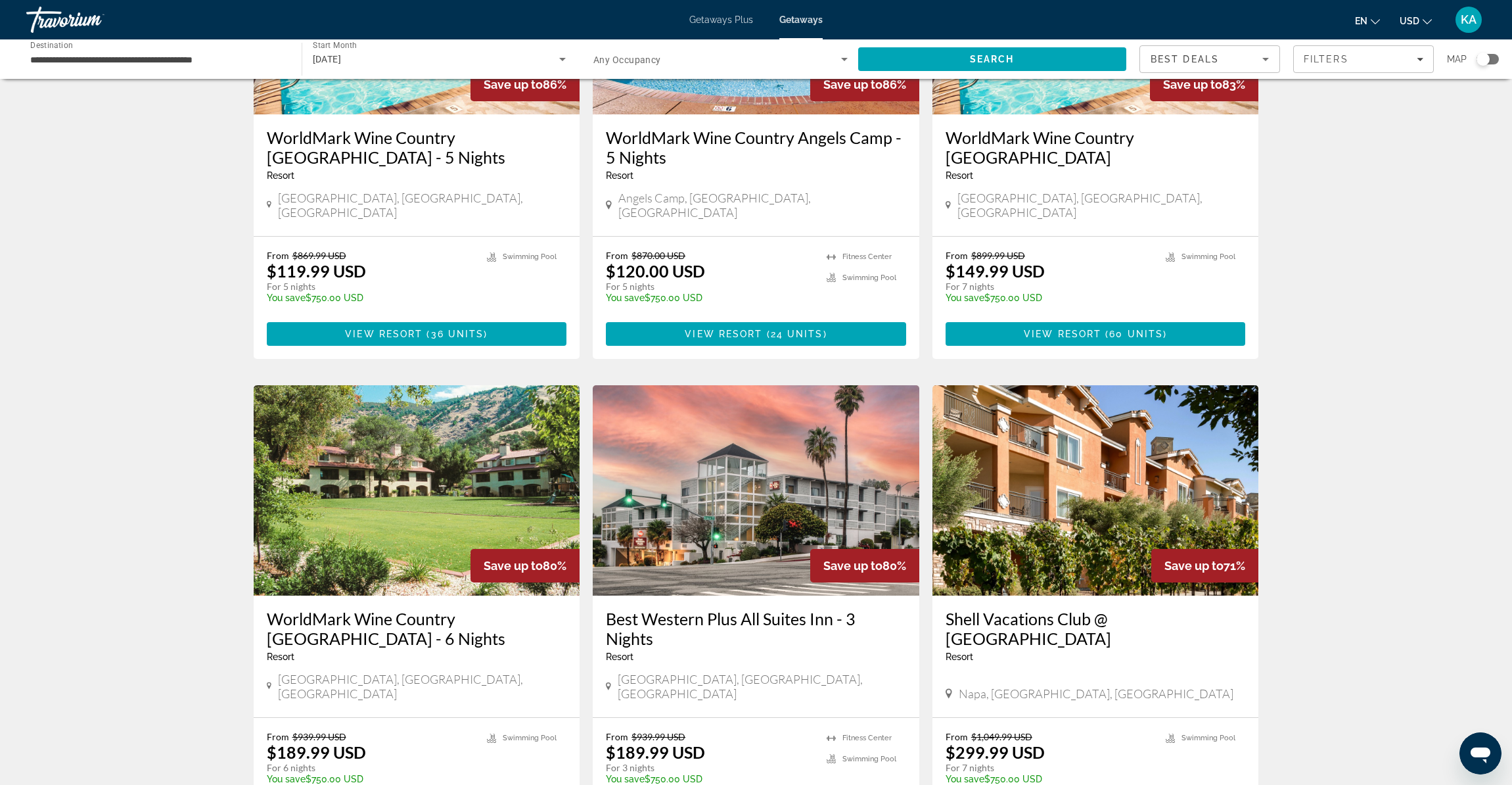
scroll to position [316, 0]
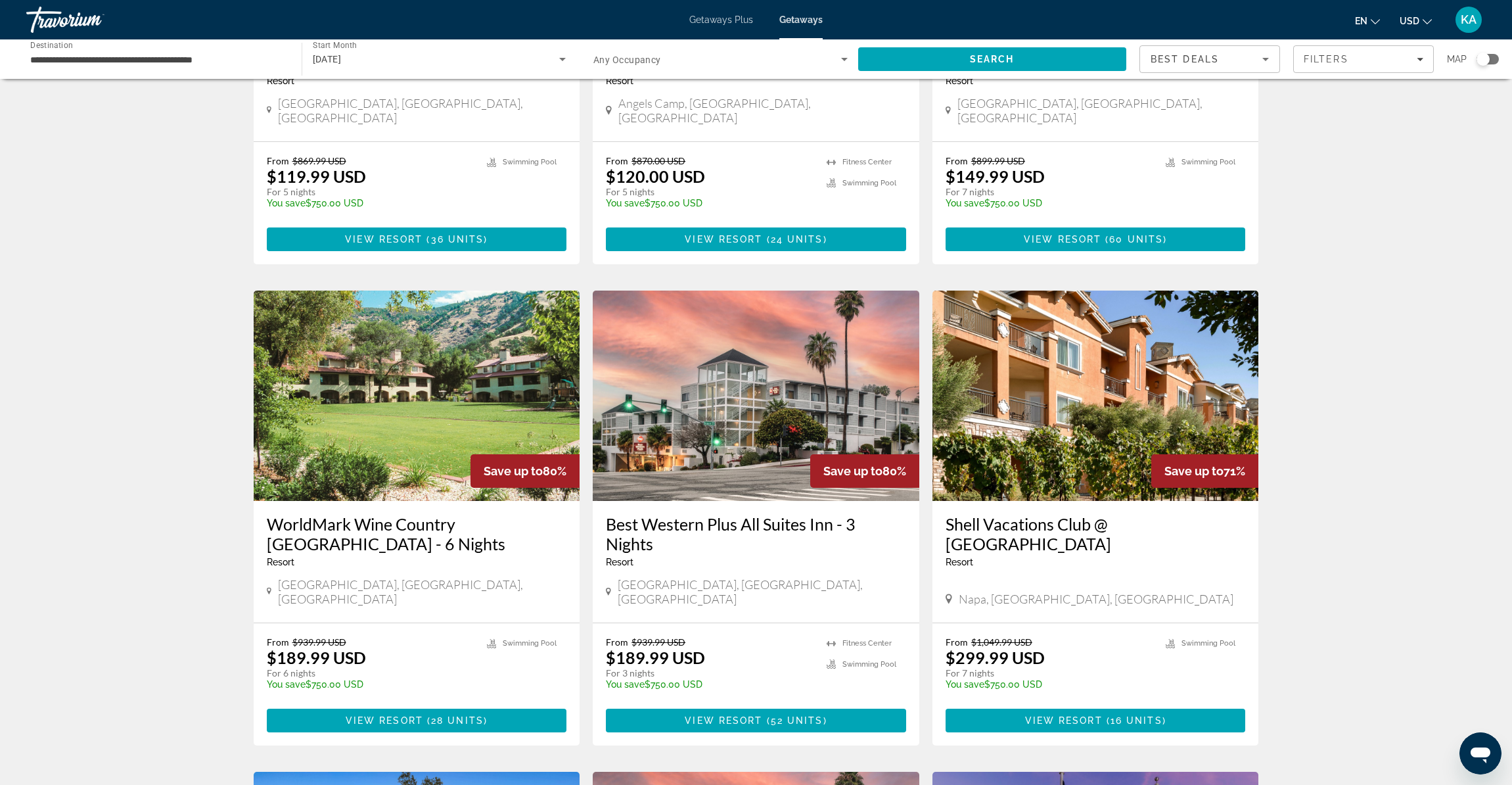
click at [802, 399] on img "Main content" at bounding box center [755, 396] width 326 height 210
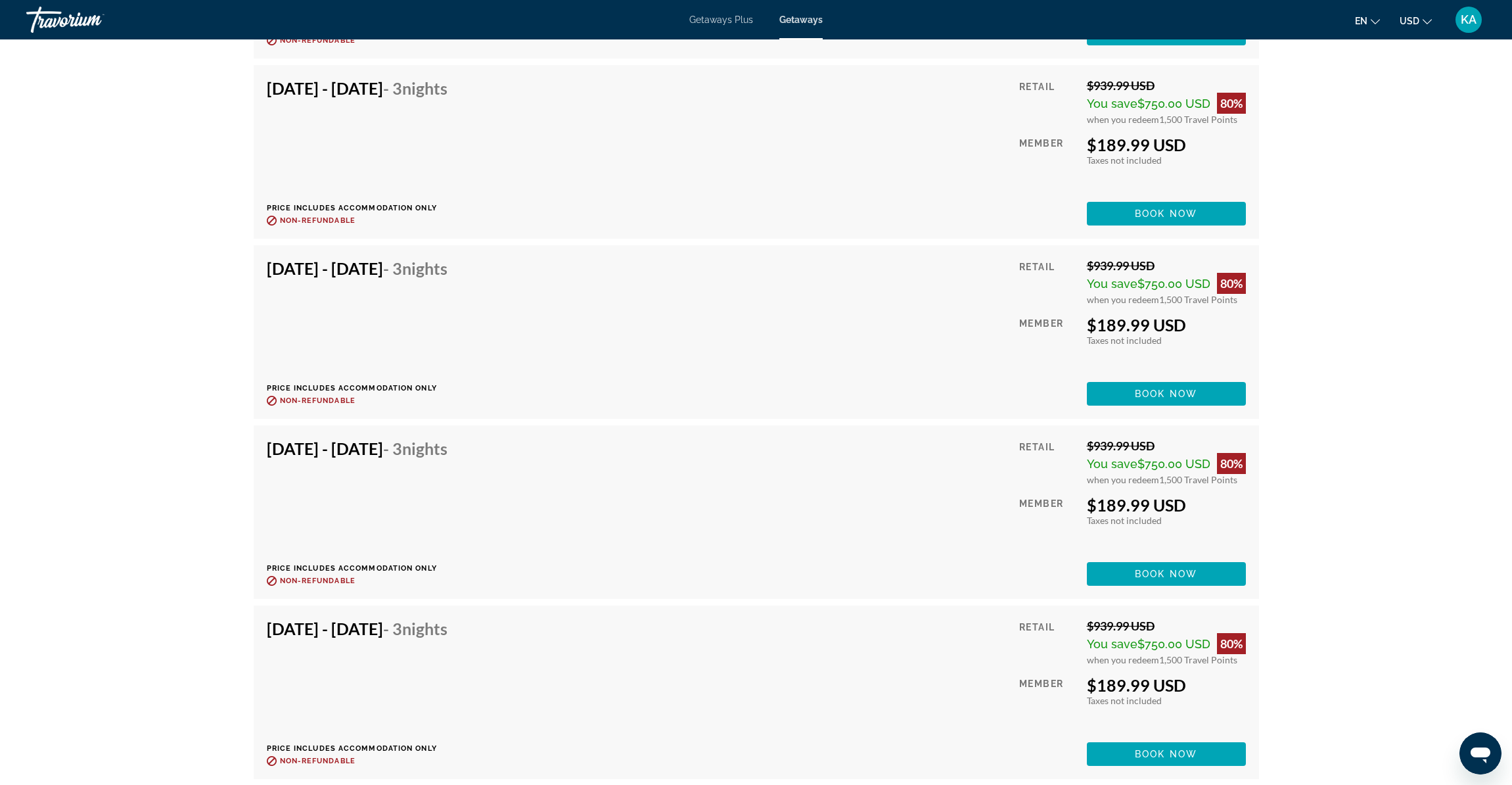
scroll to position [2955, 0]
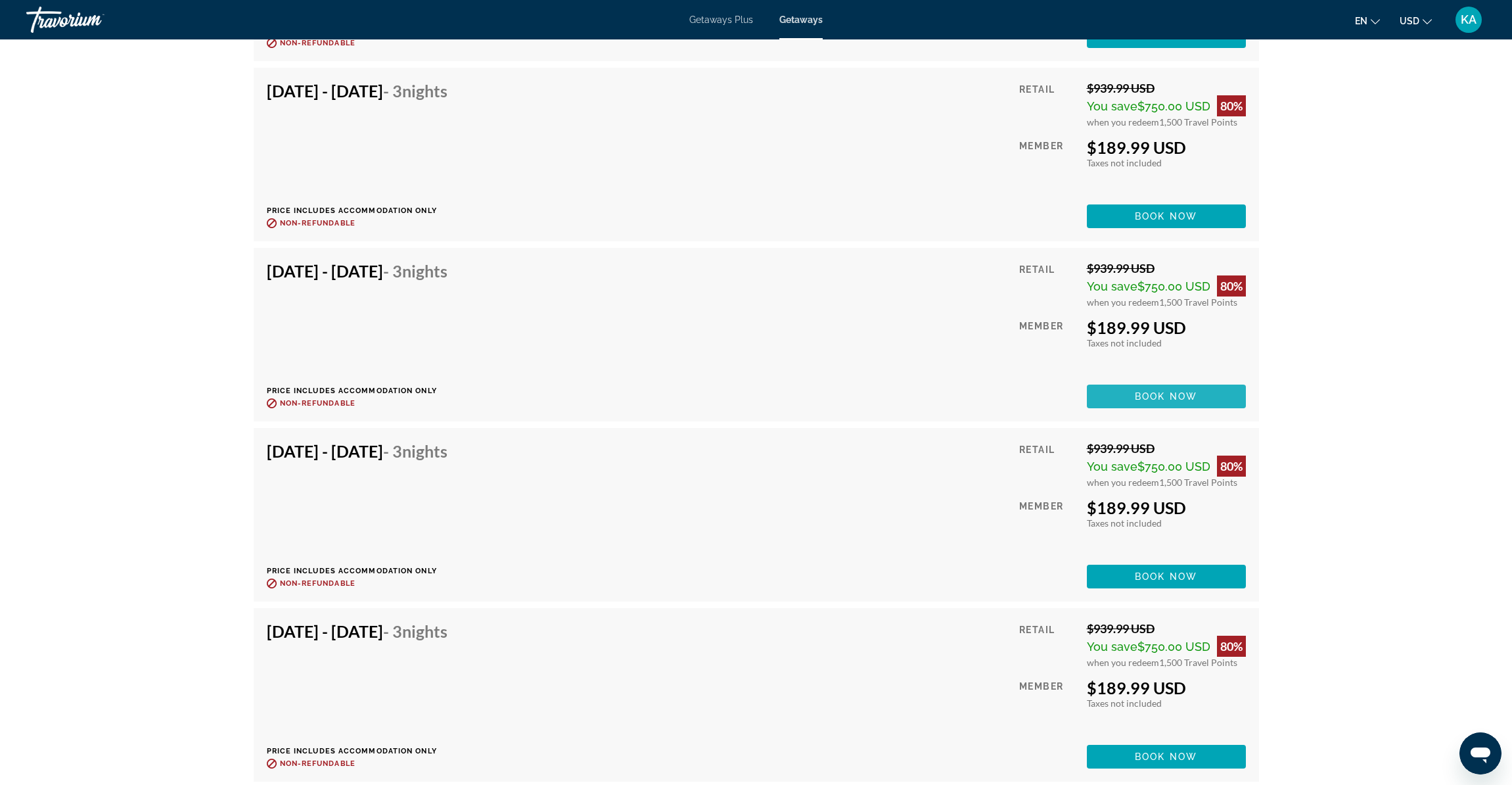
click at [1201, 400] on span "Main content" at bounding box center [1166, 396] width 159 height 32
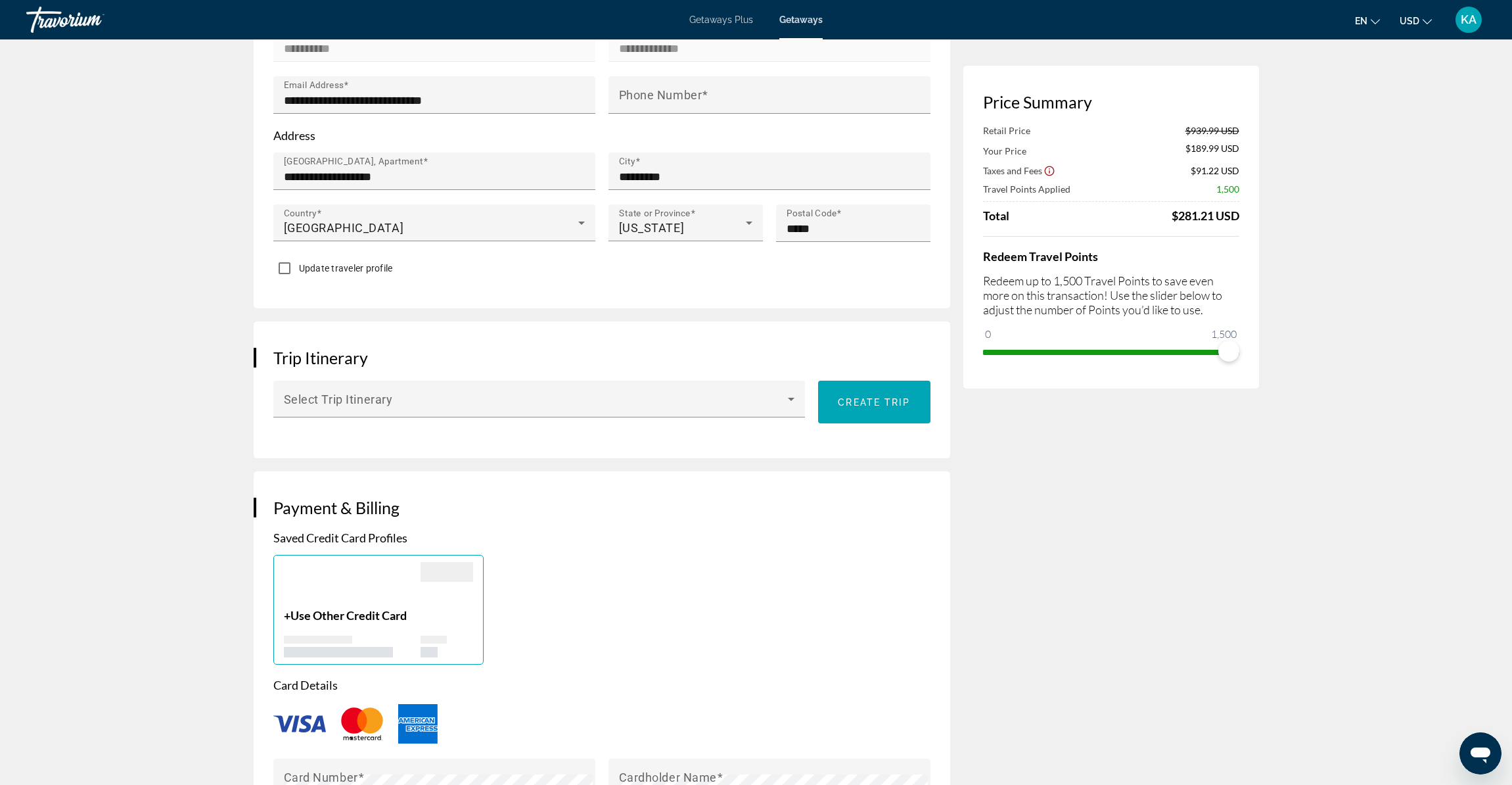
scroll to position [510, 0]
